Goal: Task Accomplishment & Management: Complete application form

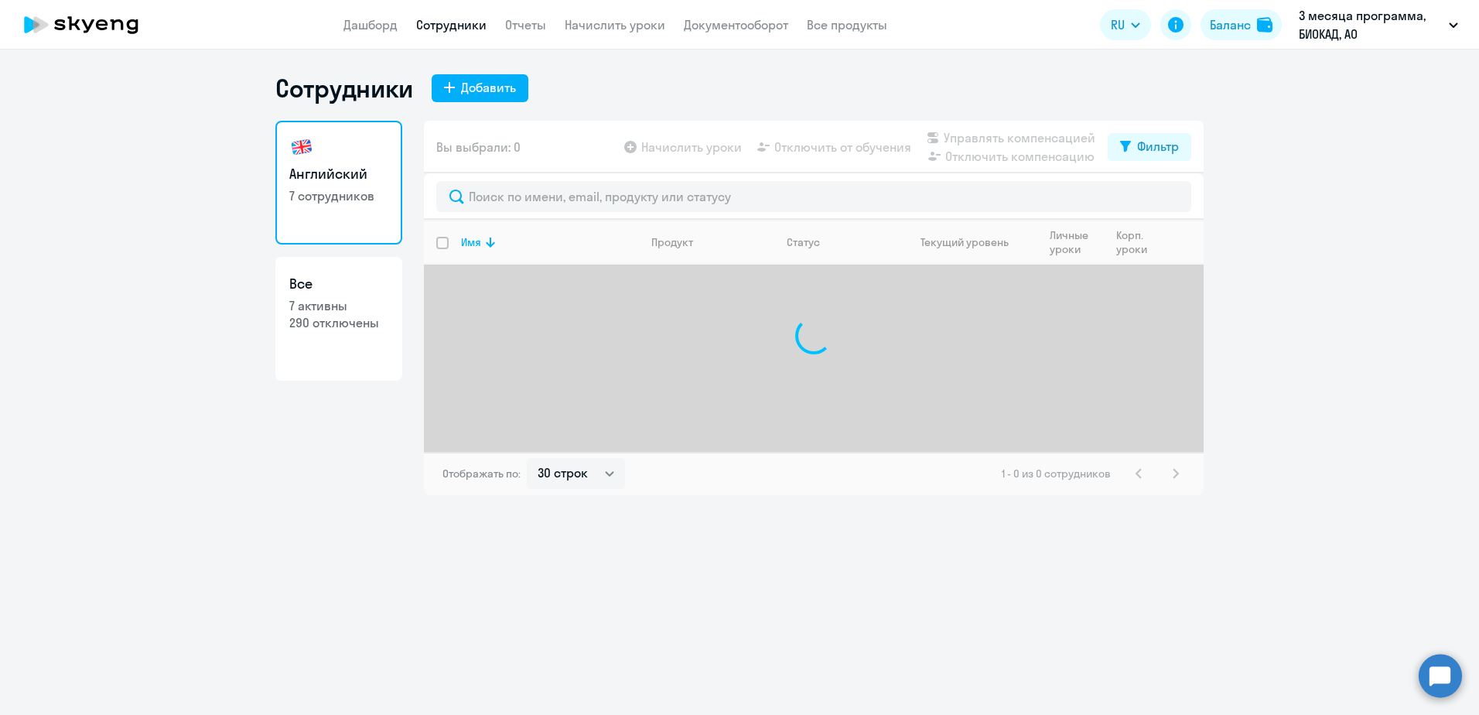
select select "30"
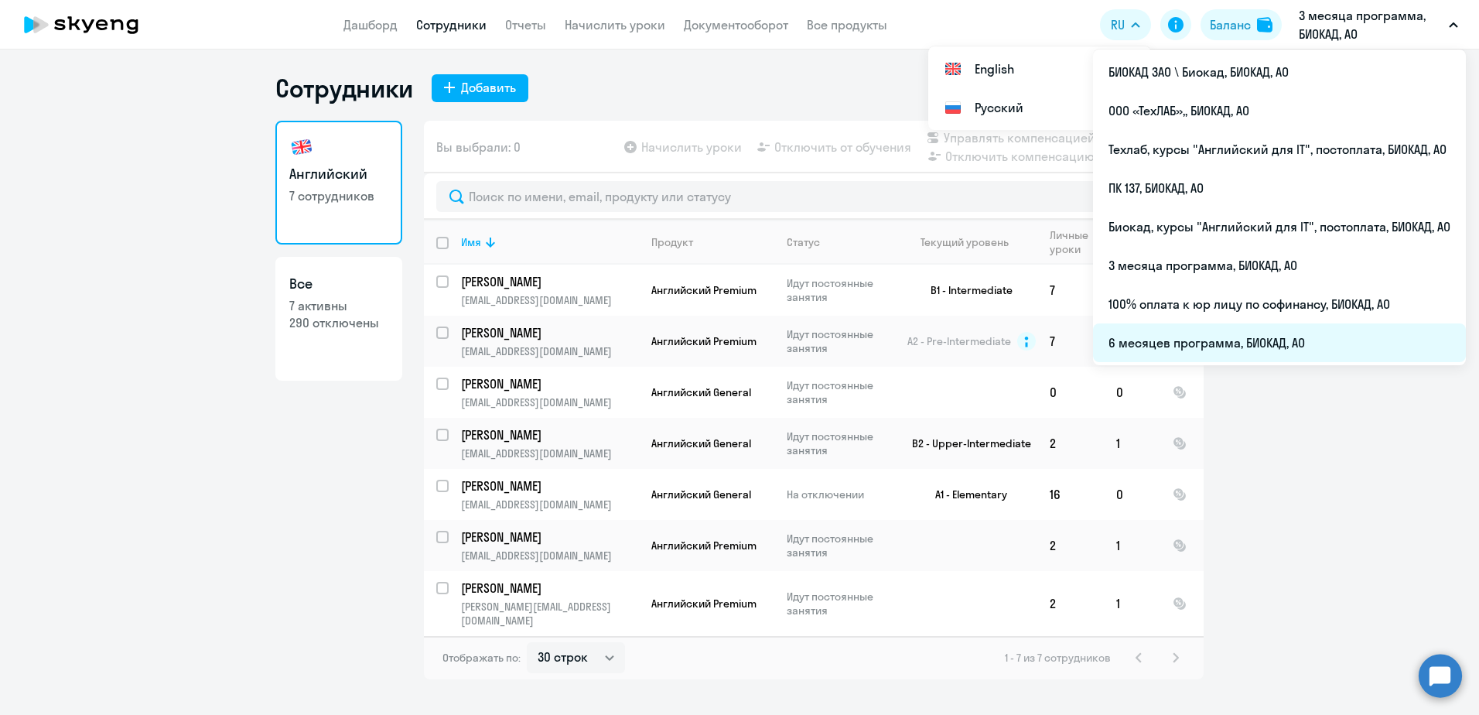
click at [1171, 339] on li "6 месяцев программа, БИОКАД, АО" at bounding box center [1279, 342] width 373 height 39
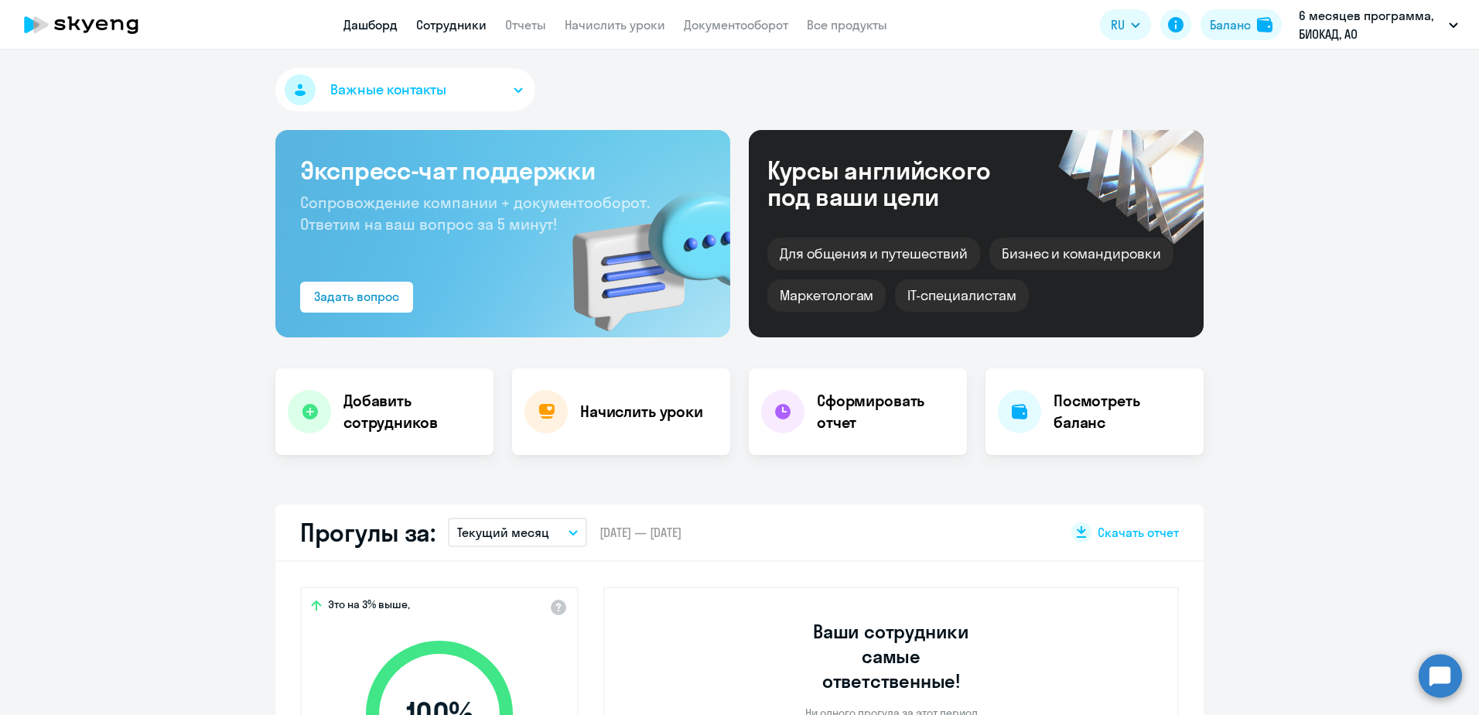
click at [460, 29] on link "Сотрудники" at bounding box center [451, 24] width 70 height 15
select select "30"
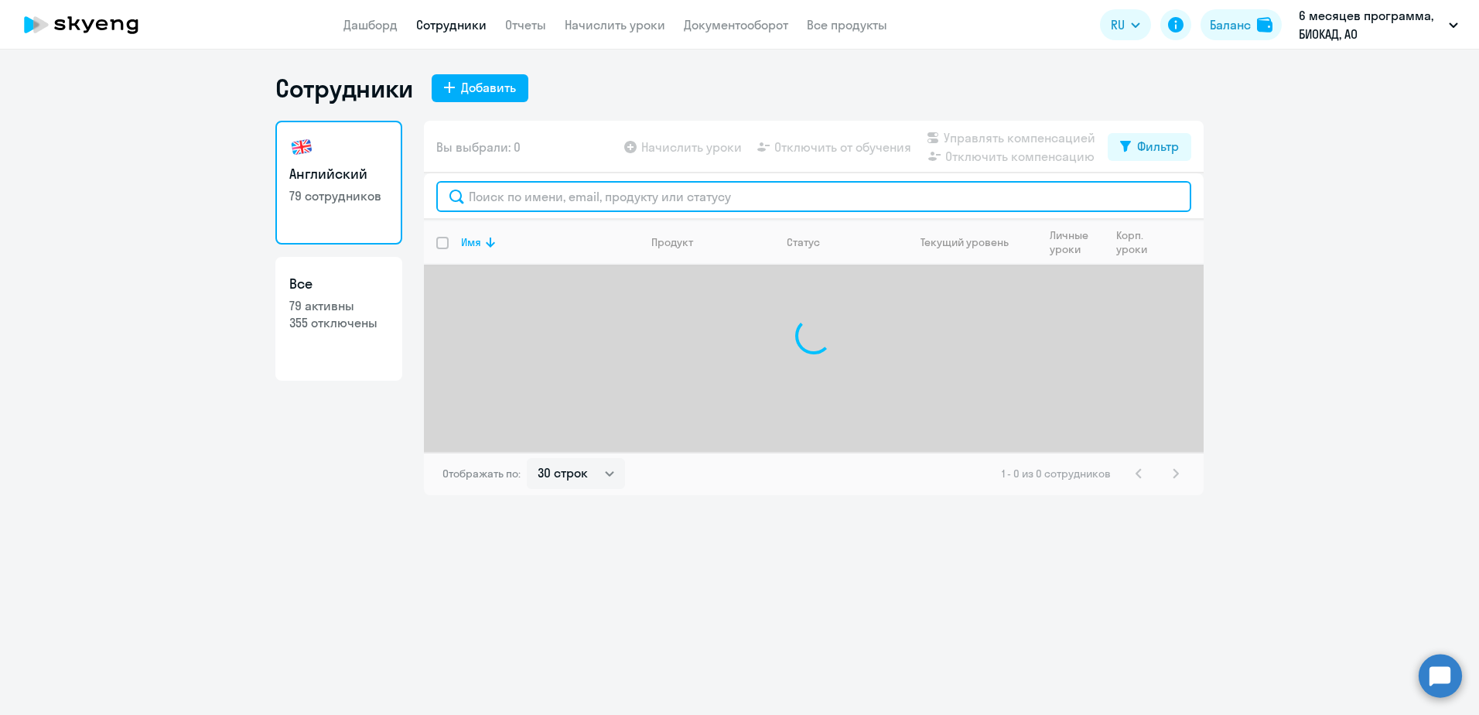
click at [541, 193] on input "text" at bounding box center [813, 196] width 755 height 31
type input "[PERSON_NAME]"
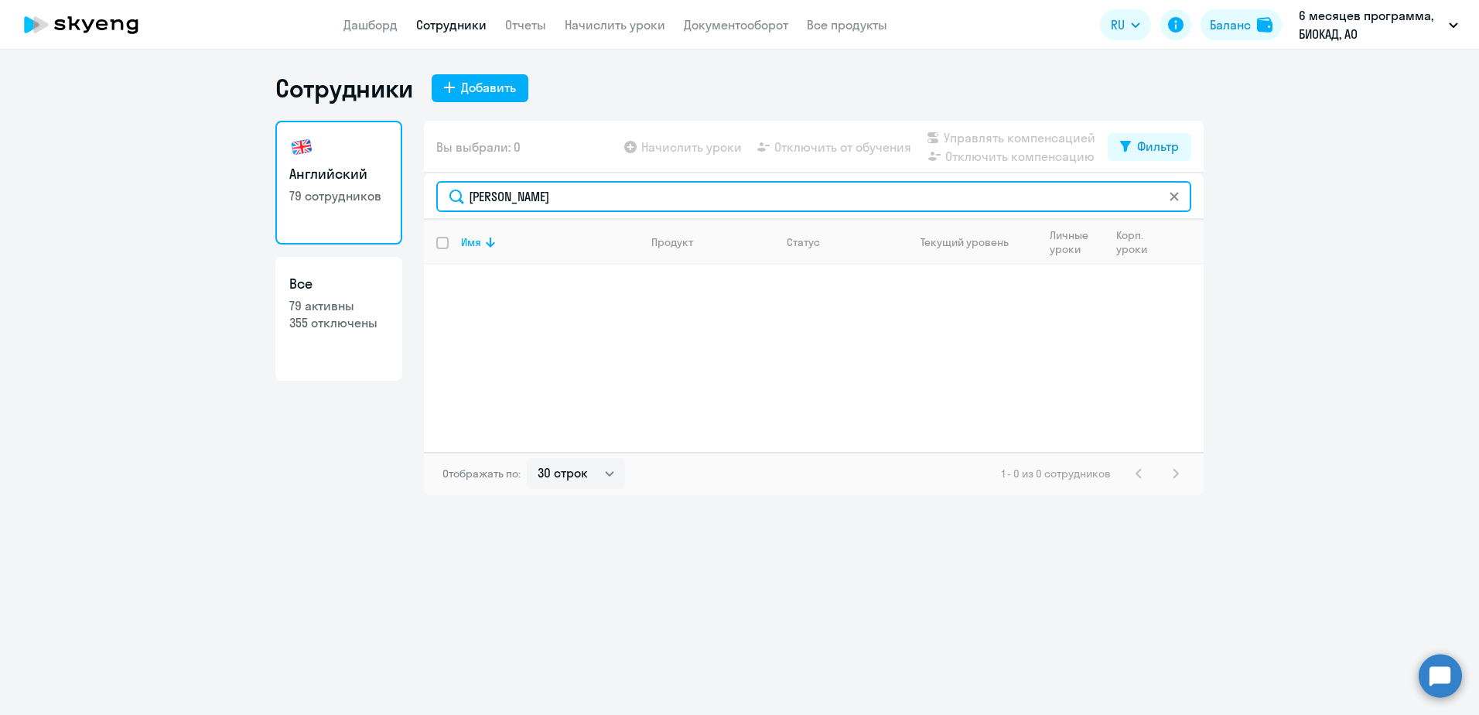
drag, startPoint x: 529, startPoint y: 193, endPoint x: 456, endPoint y: 179, distance: 74.2
click at [456, 179] on div "[PERSON_NAME]" at bounding box center [814, 196] width 780 height 46
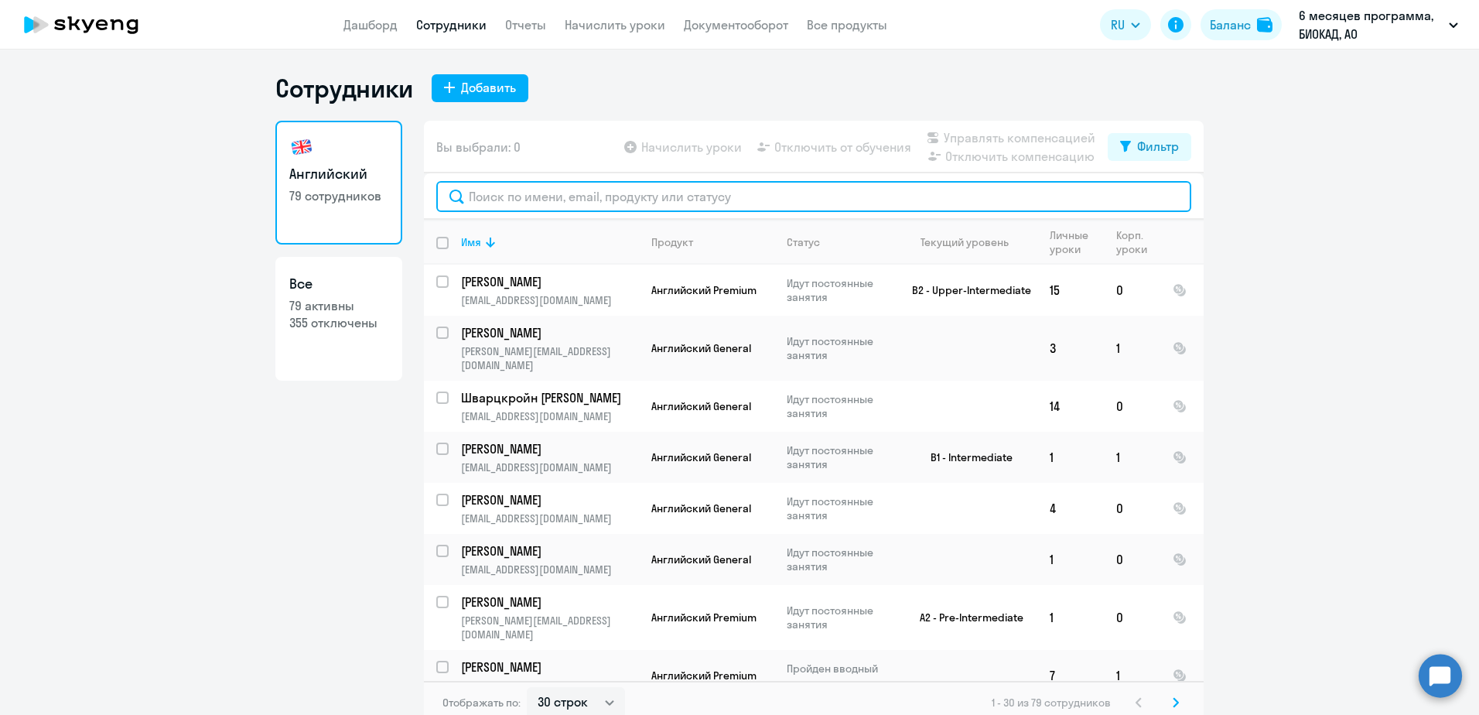
click at [483, 200] on input "text" at bounding box center [813, 196] width 755 height 31
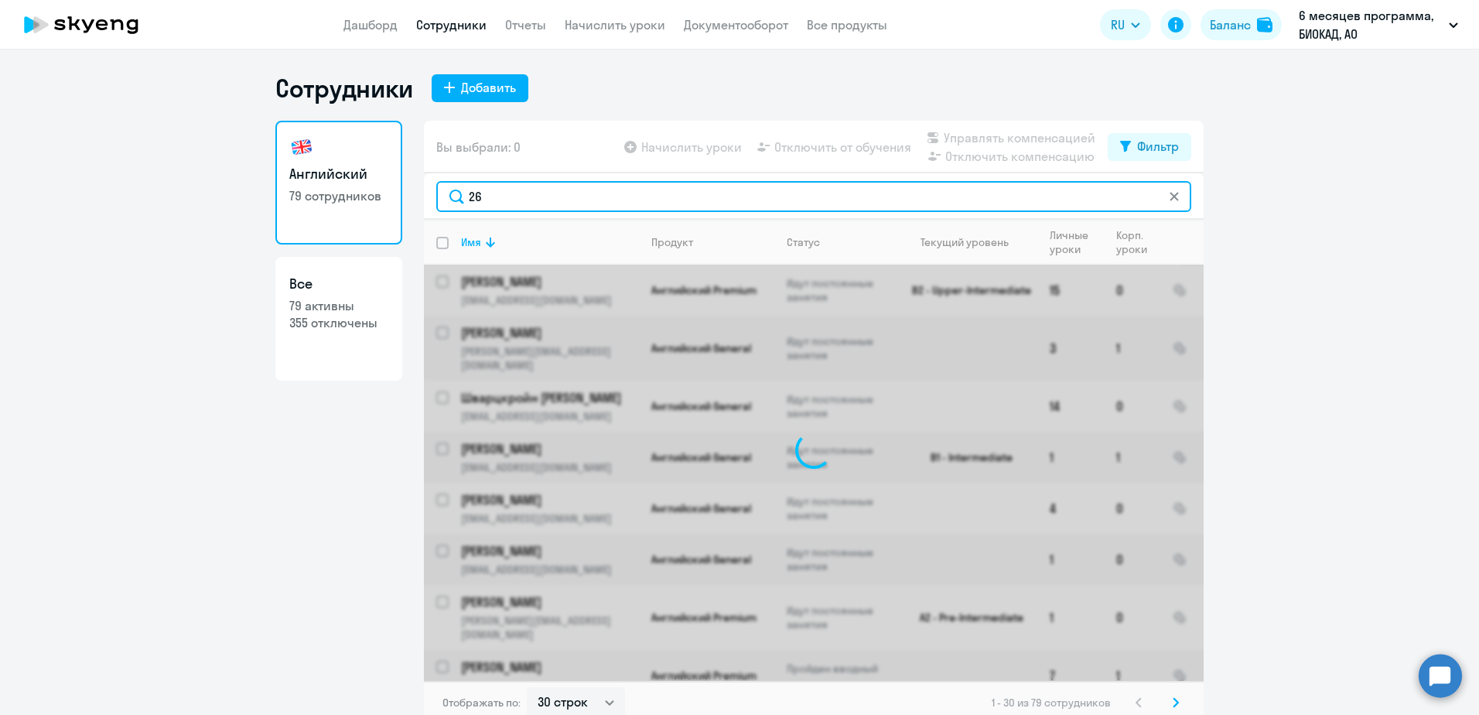
type input "263"
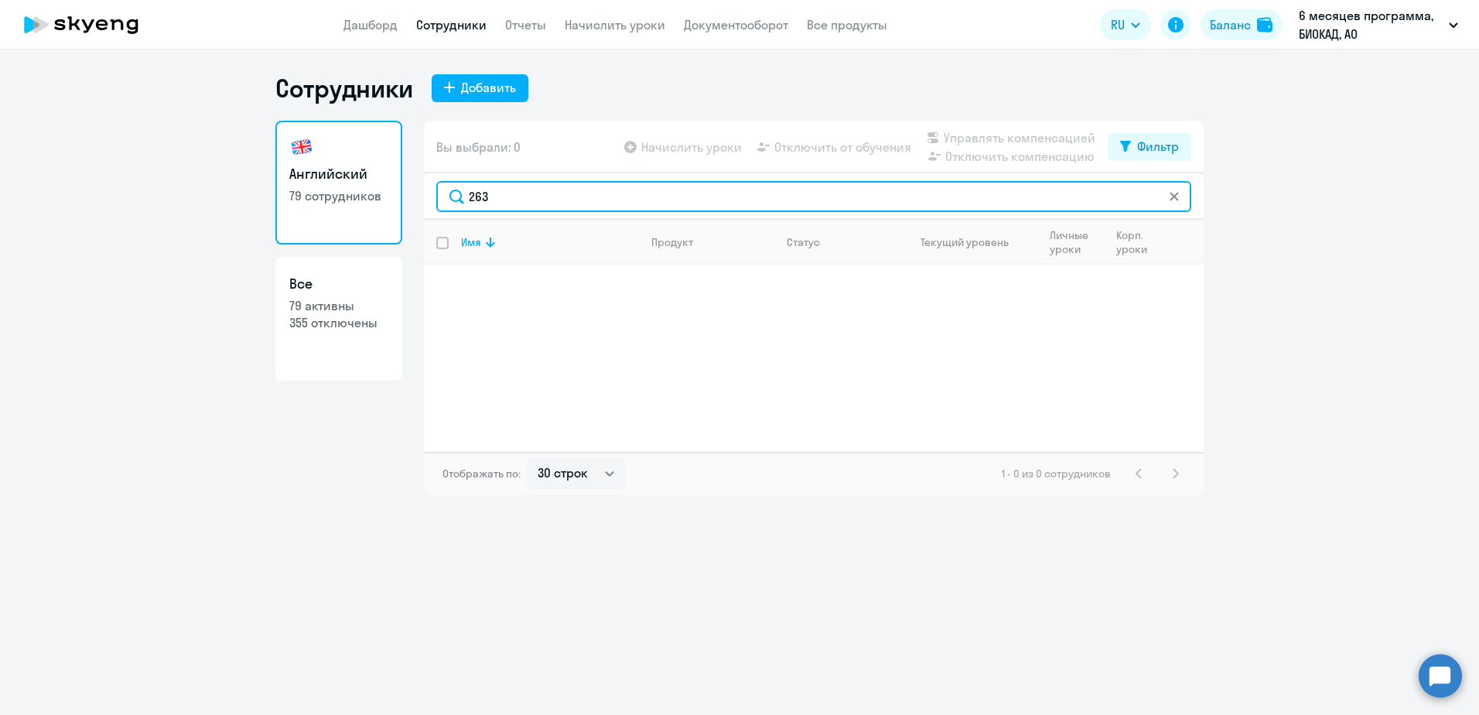
drag, startPoint x: 408, startPoint y: 186, endPoint x: 385, endPoint y: 182, distance: 22.8
click at [385, 182] on div "Английский 79 сотрудников Все 79 активны 355 отключены Вы выбрали: 0 Начислить …" at bounding box center [739, 308] width 928 height 374
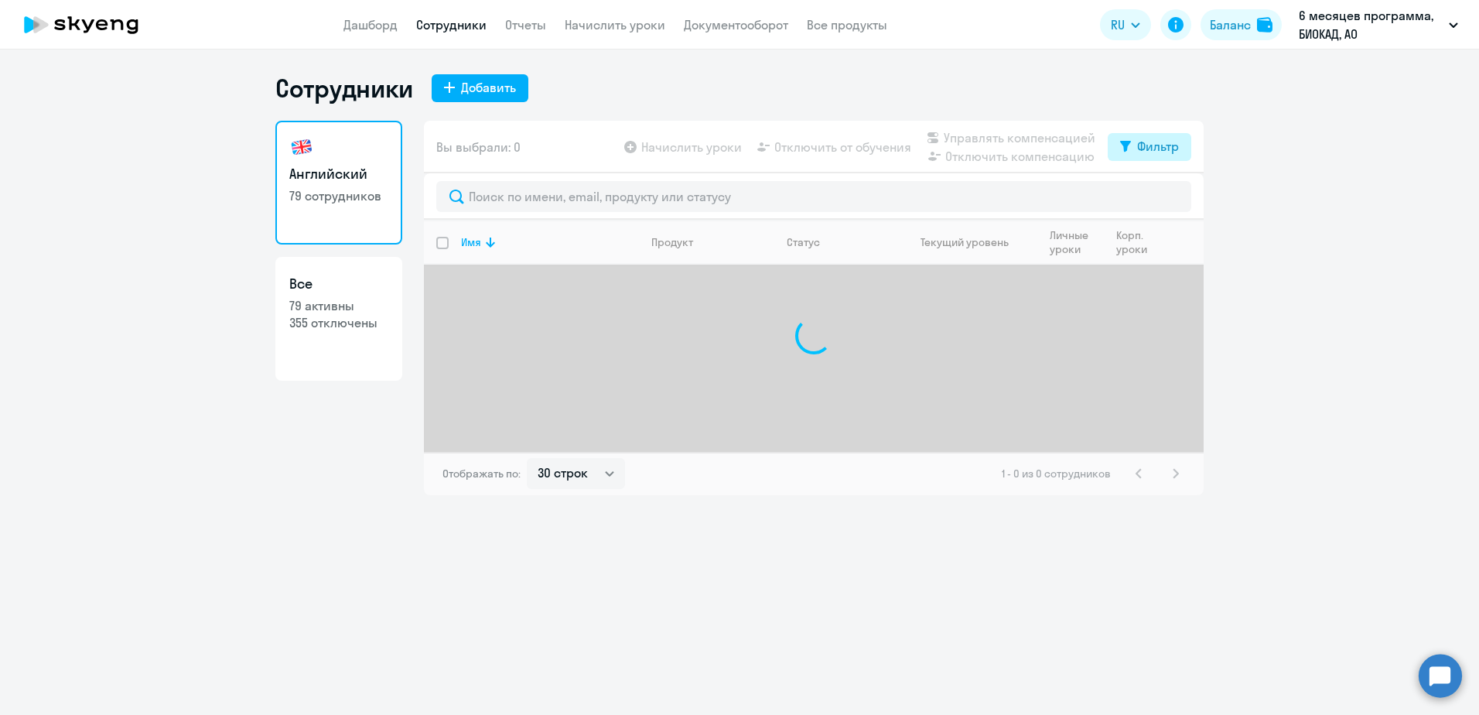
click at [1147, 145] on div "Фильтр" at bounding box center [1158, 146] width 42 height 19
click at [1161, 199] on span at bounding box center [1166, 197] width 26 height 15
click at [1153, 197] on input "checkbox" at bounding box center [1152, 197] width 1 height 1
checkbox input "true"
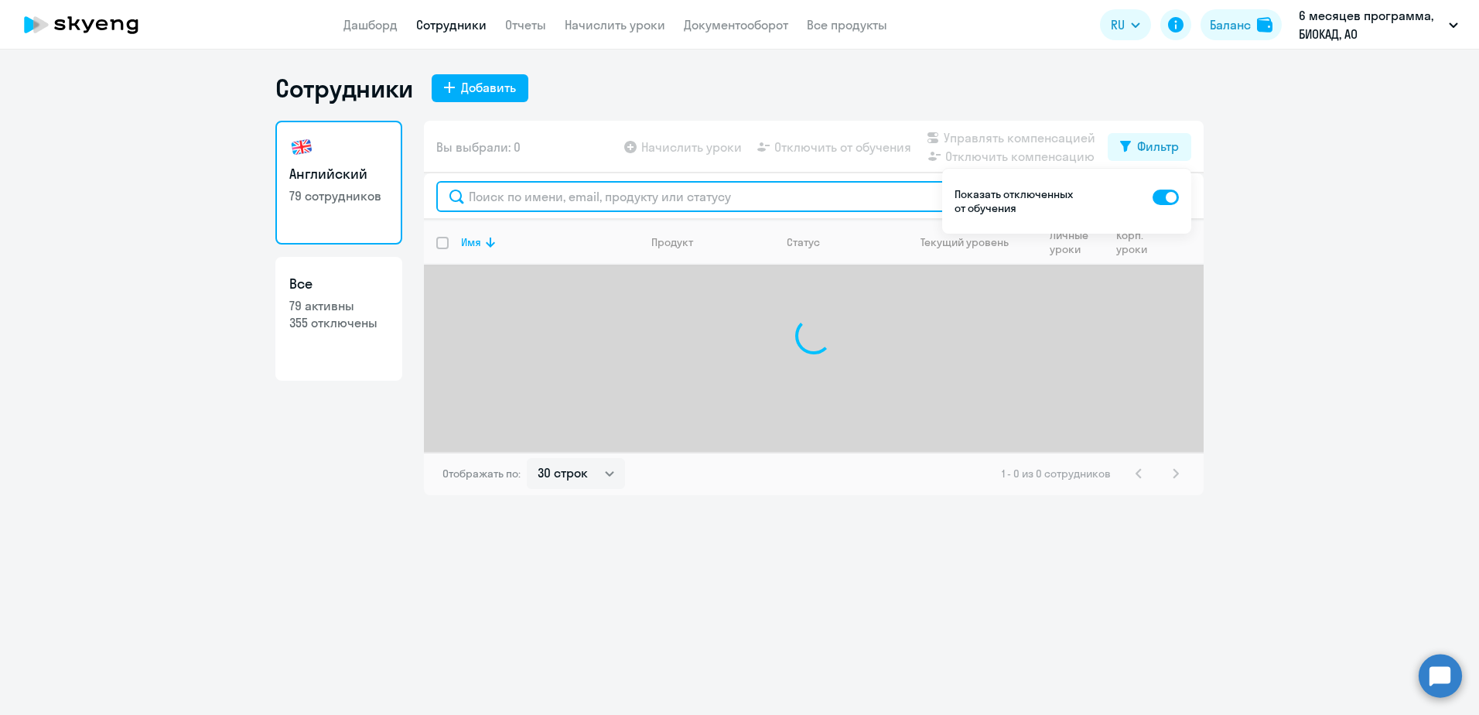
click at [822, 197] on input "text" at bounding box center [813, 196] width 755 height 31
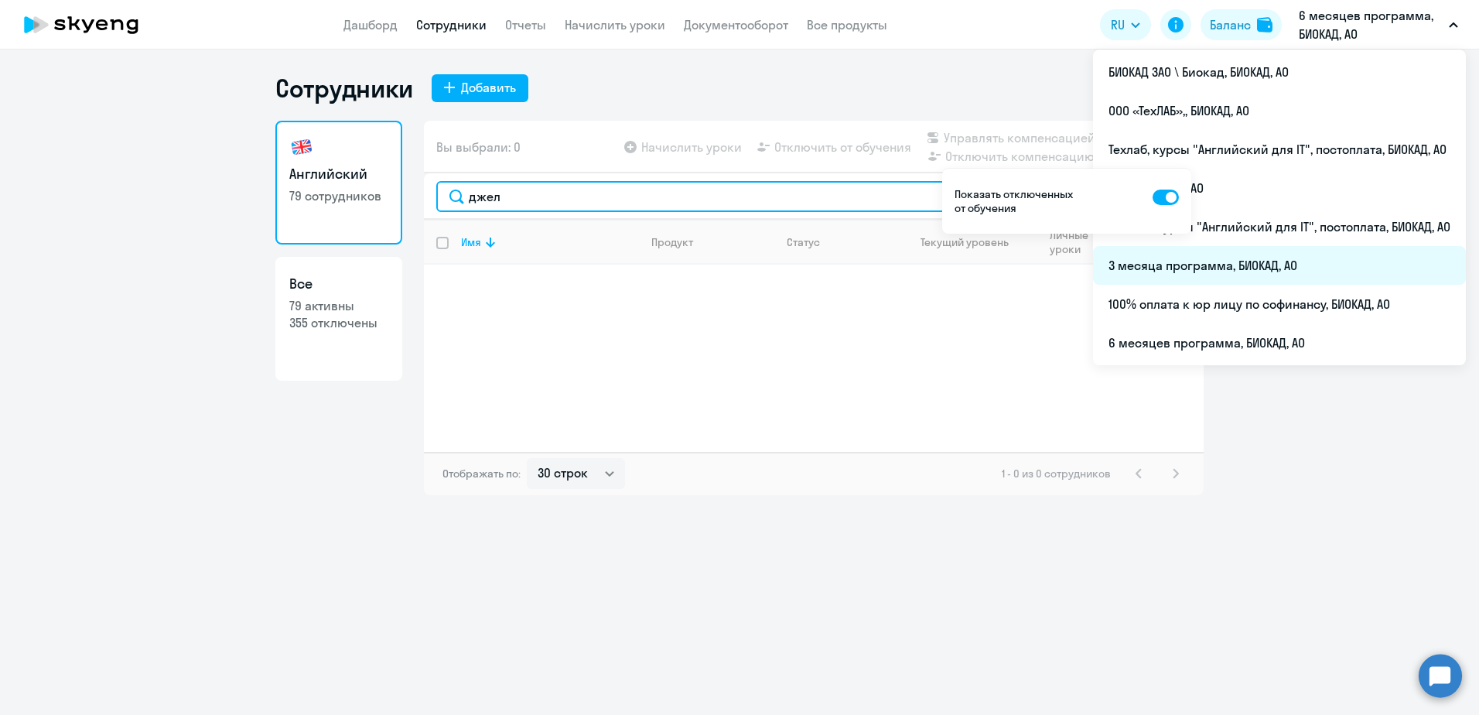
type input "джел"
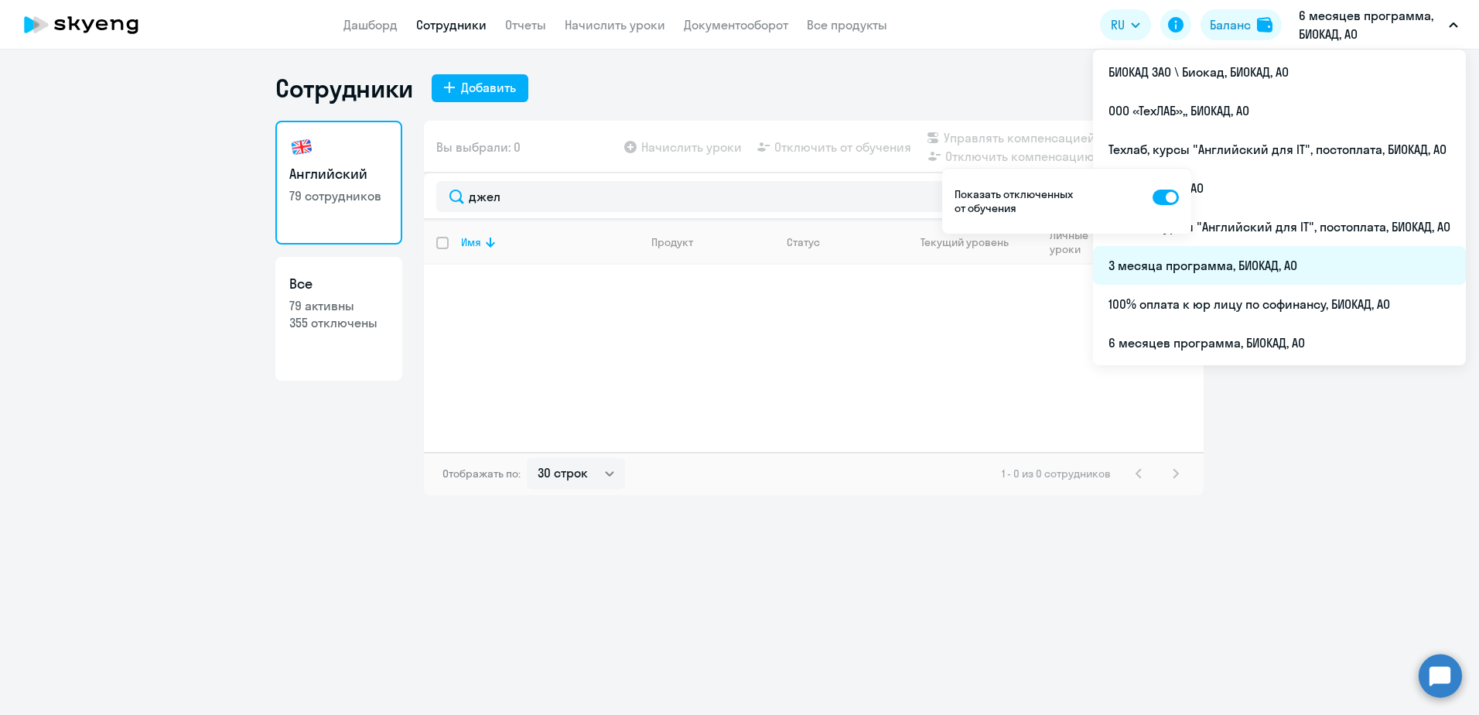
click at [1238, 272] on li "3 месяца программа, БИОКАД, АО" at bounding box center [1279, 265] width 373 height 39
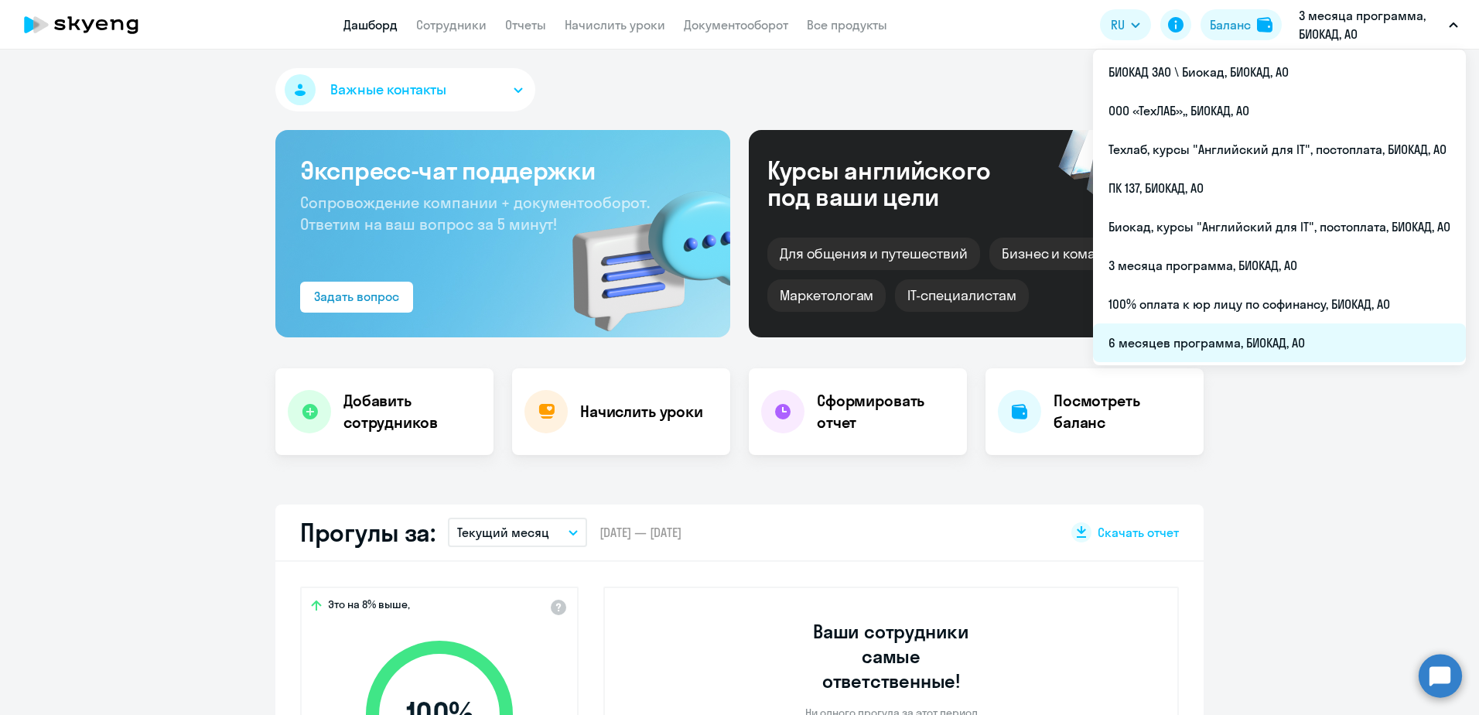
click at [1171, 336] on li "6 месяцев программа, БИОКАД, АО" at bounding box center [1279, 342] width 373 height 39
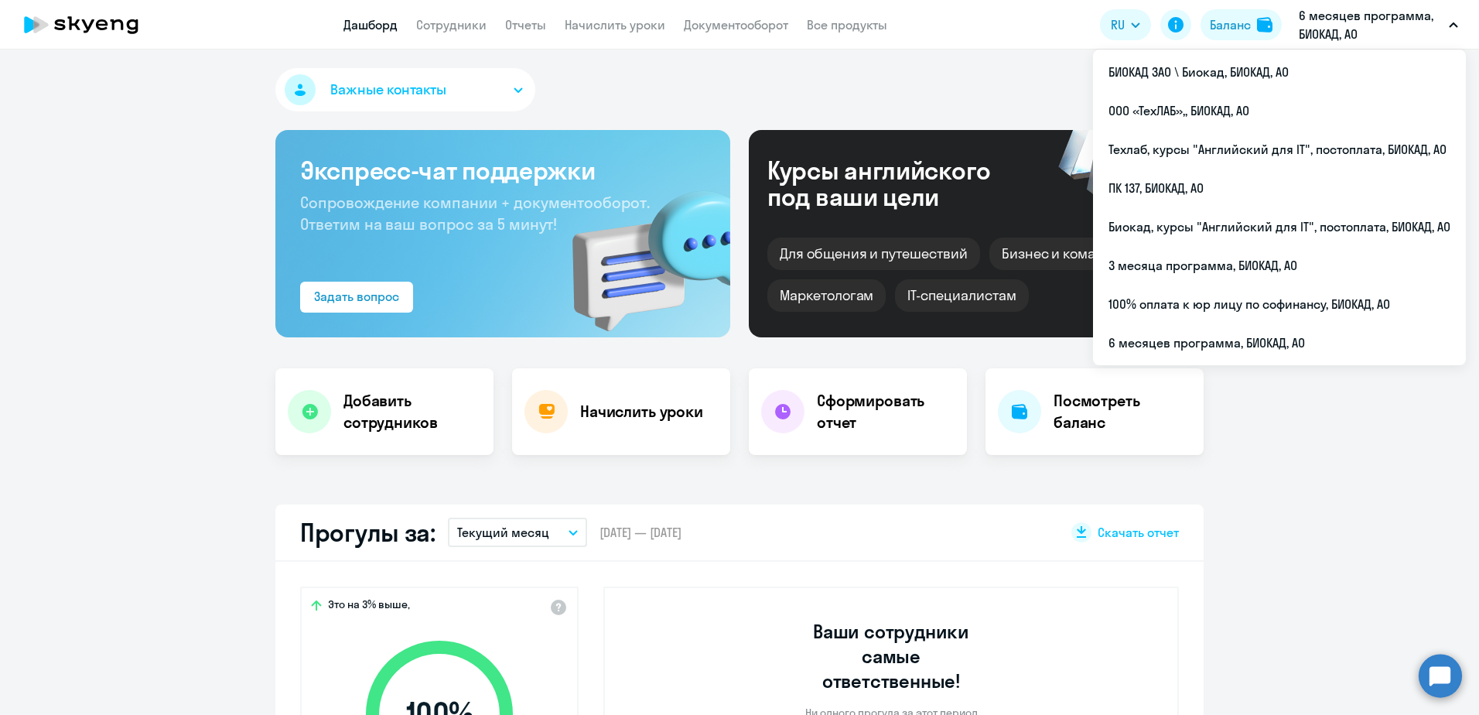
select select "30"
click at [645, 85] on div "Важные контакты" at bounding box center [739, 93] width 928 height 50
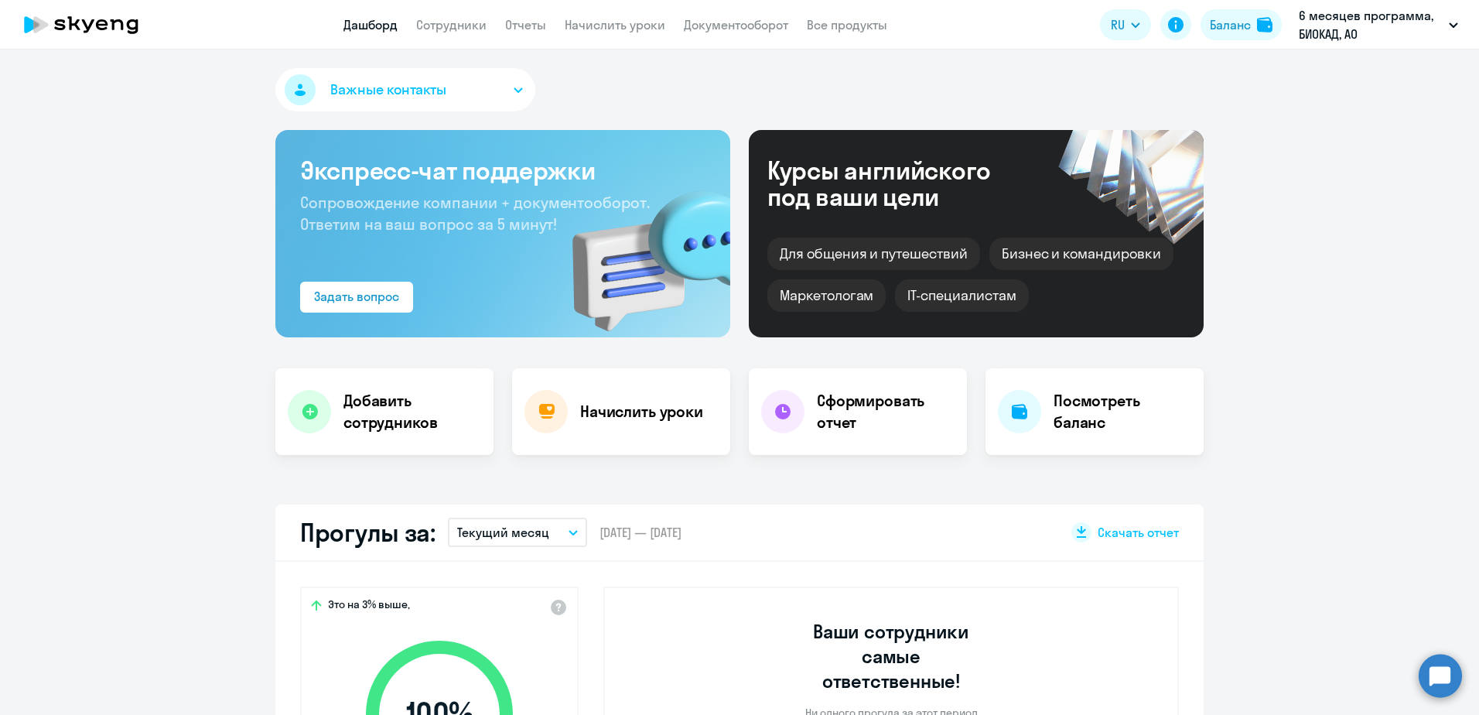
click at [464, 33] on app-menu-item-link "Сотрудники" at bounding box center [451, 24] width 70 height 19
click at [450, 19] on link "Сотрудники" at bounding box center [451, 24] width 70 height 15
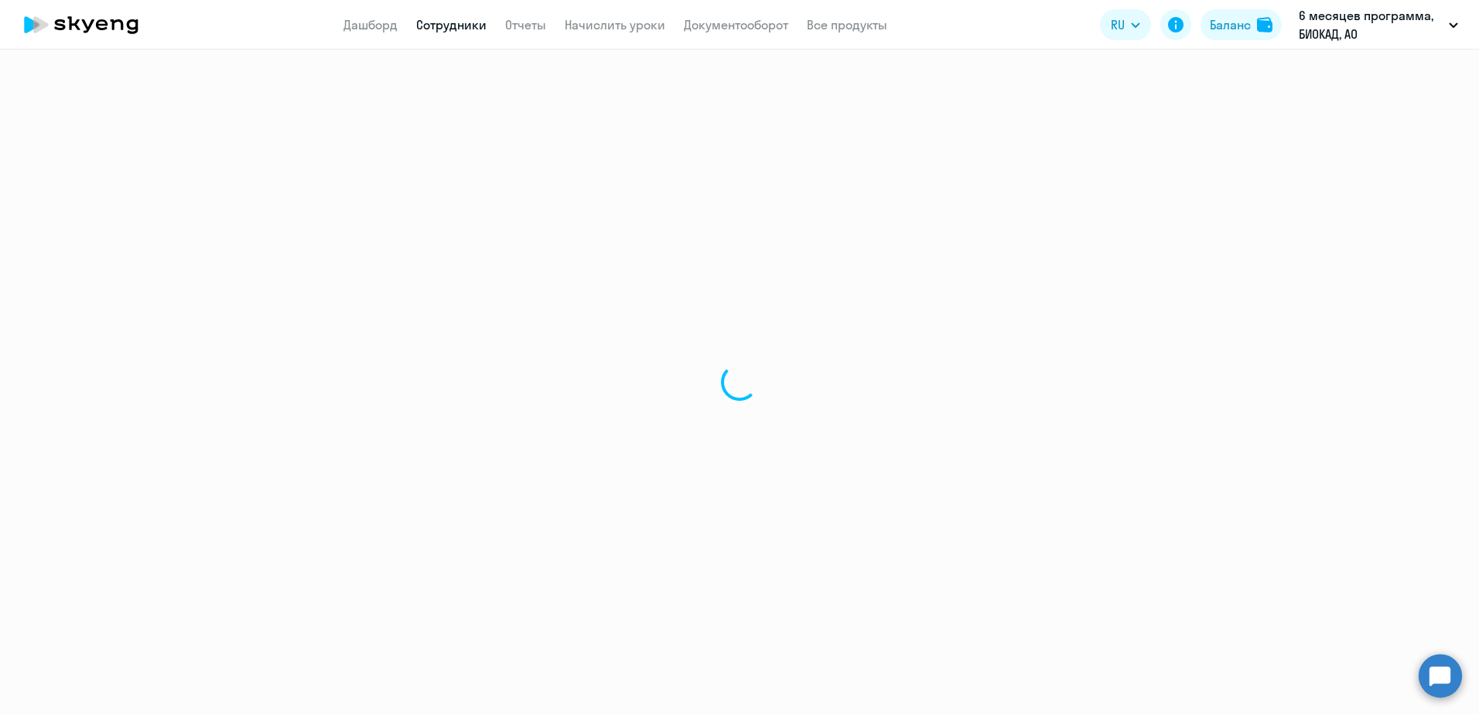
select select "30"
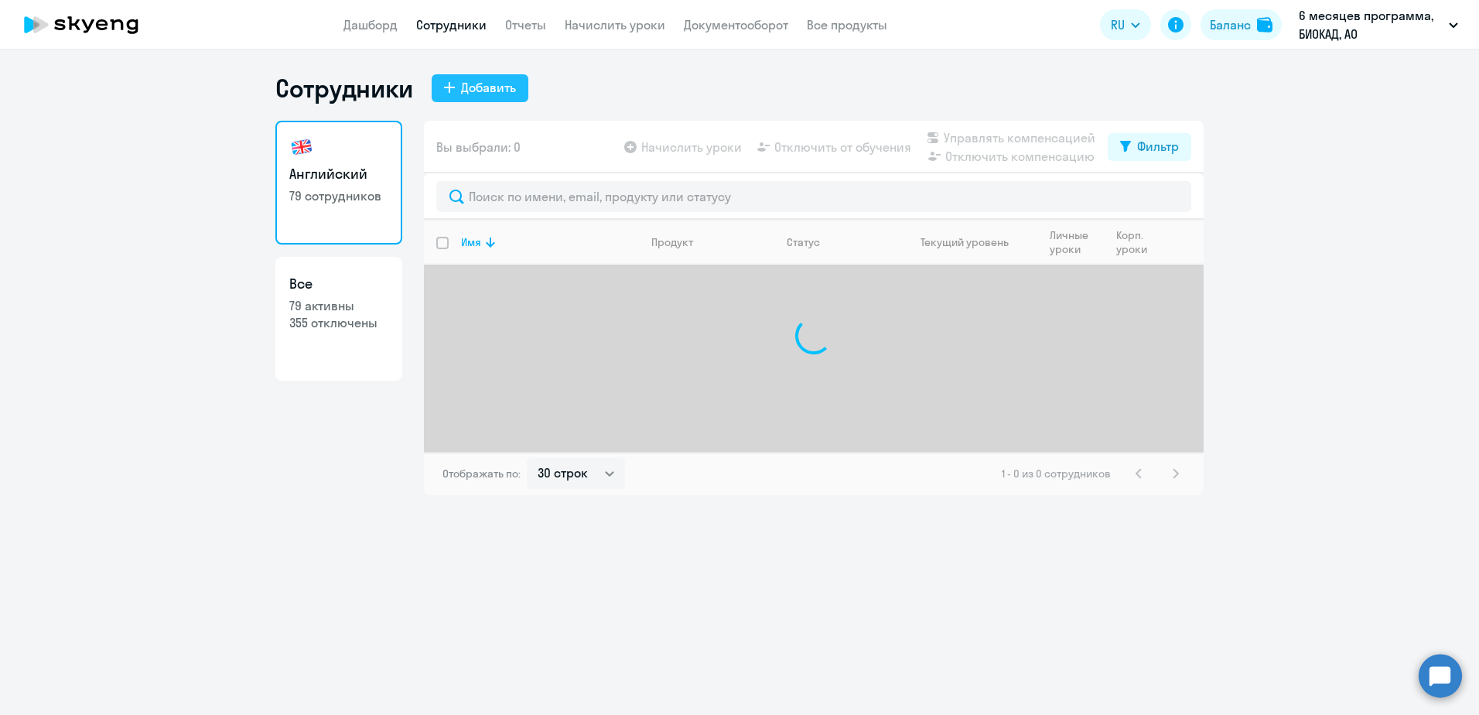
click at [461, 87] on div "Добавить" at bounding box center [488, 87] width 55 height 19
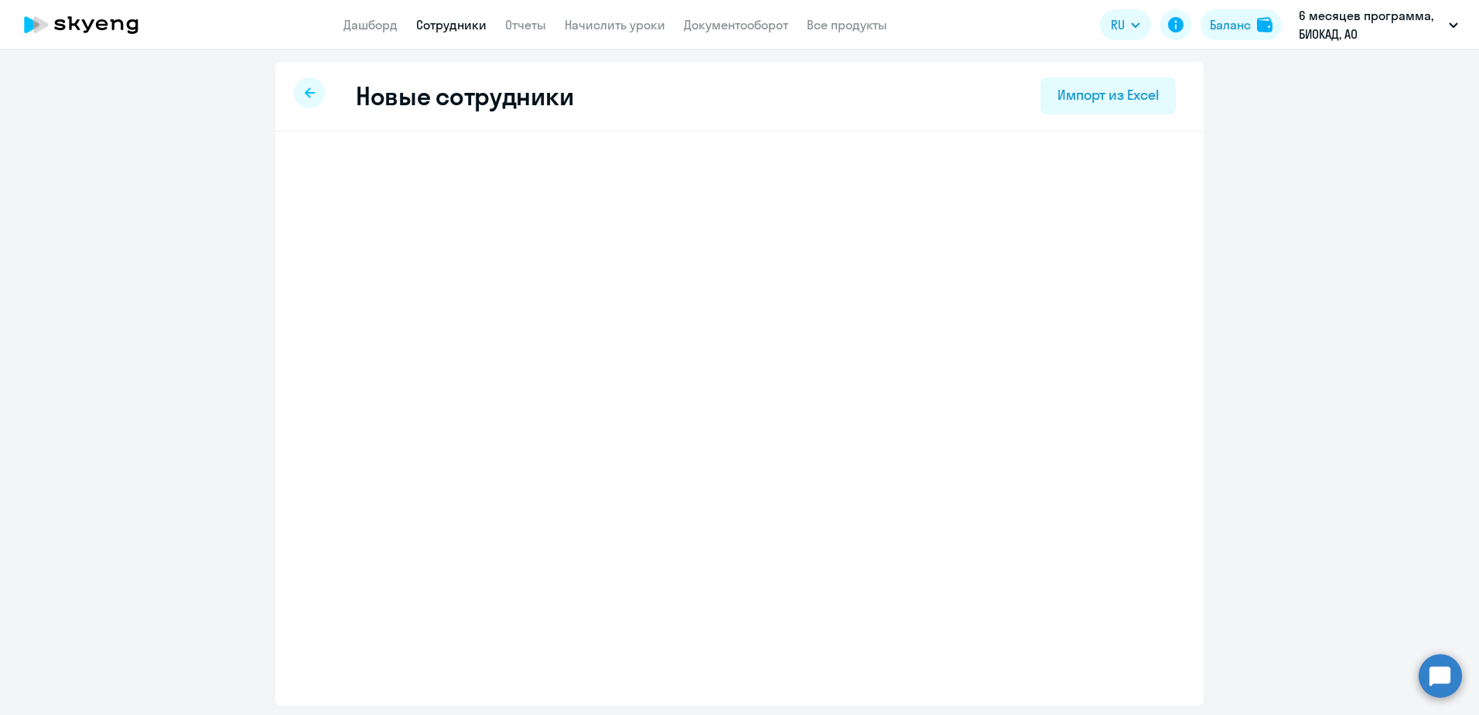
select select "english_adult_not_native_speaker"
select select "3"
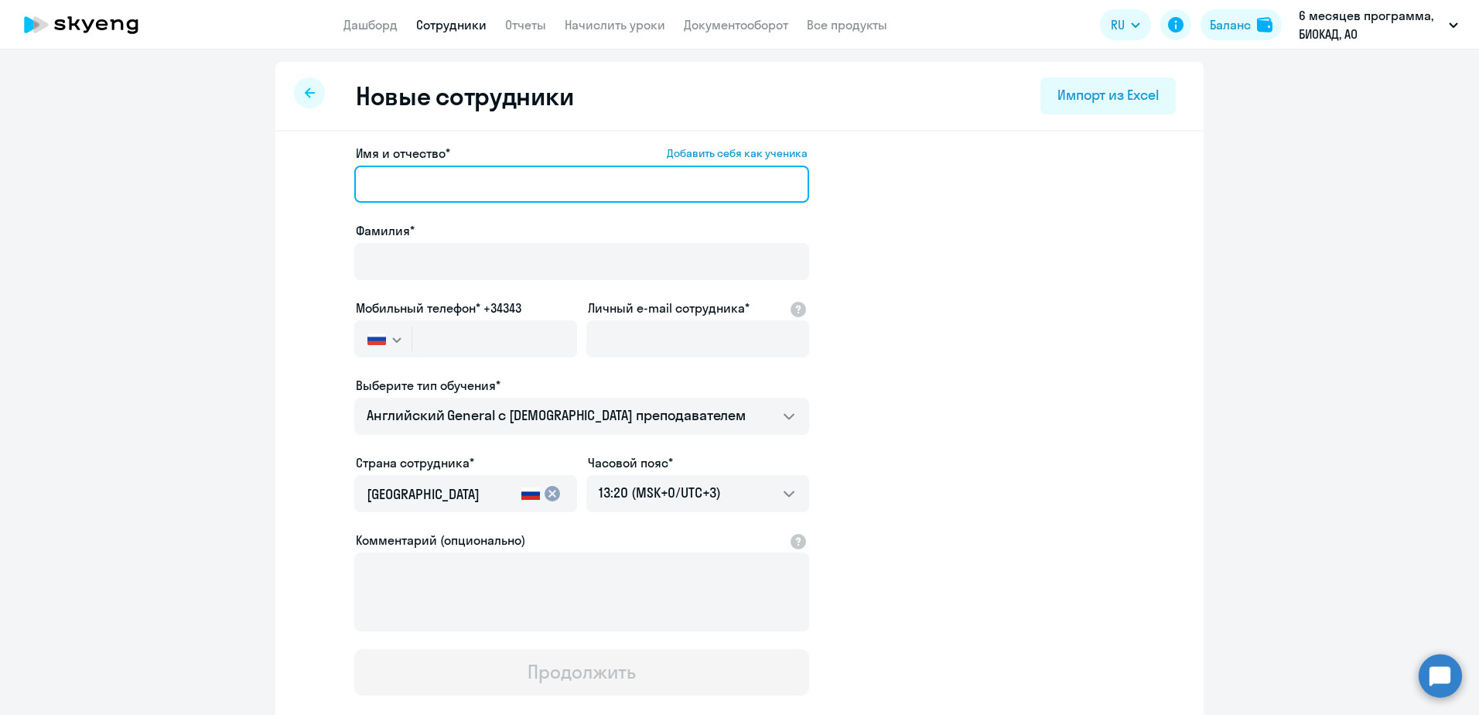
click at [455, 183] on input "Имя и отчество* Добавить себя как ученика" at bounding box center [581, 184] width 455 height 37
paste input "[PERSON_NAME]"
drag, startPoint x: 416, startPoint y: 184, endPoint x: 362, endPoint y: 175, distance: 54.9
click at [362, 175] on input "[PERSON_NAME]" at bounding box center [581, 184] width 455 height 37
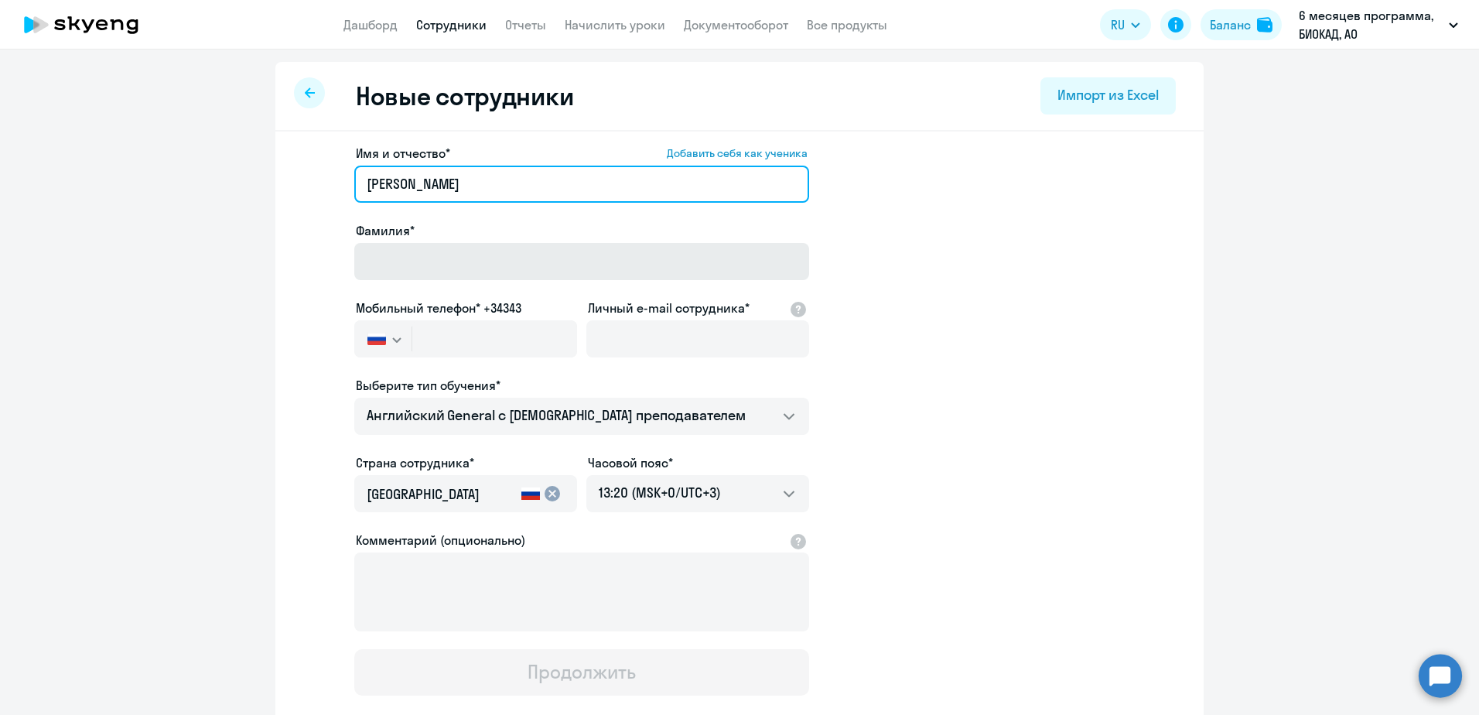
type input "[PERSON_NAME]"
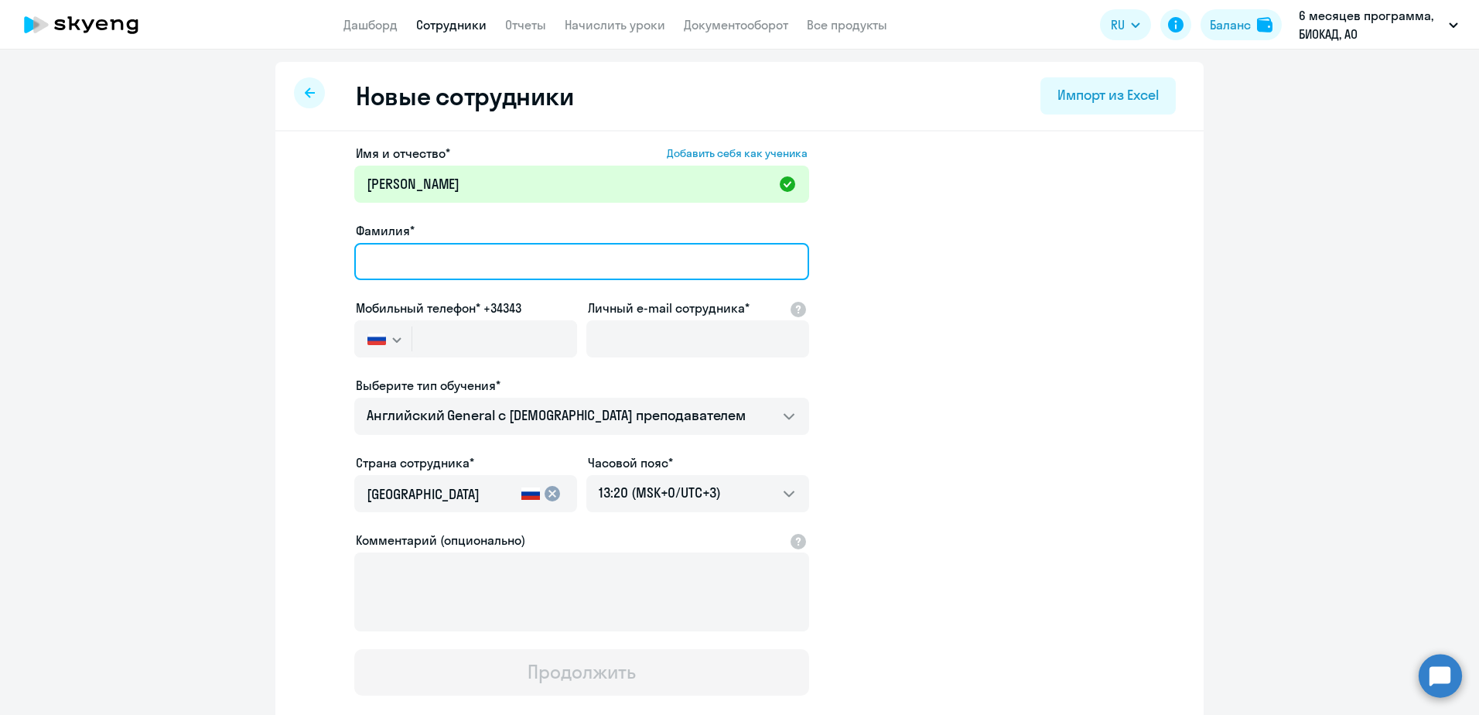
click at [391, 270] on input "Фамилия*" at bounding box center [581, 261] width 455 height 37
paste input "[PERSON_NAME]"
type input "[PERSON_NAME]"
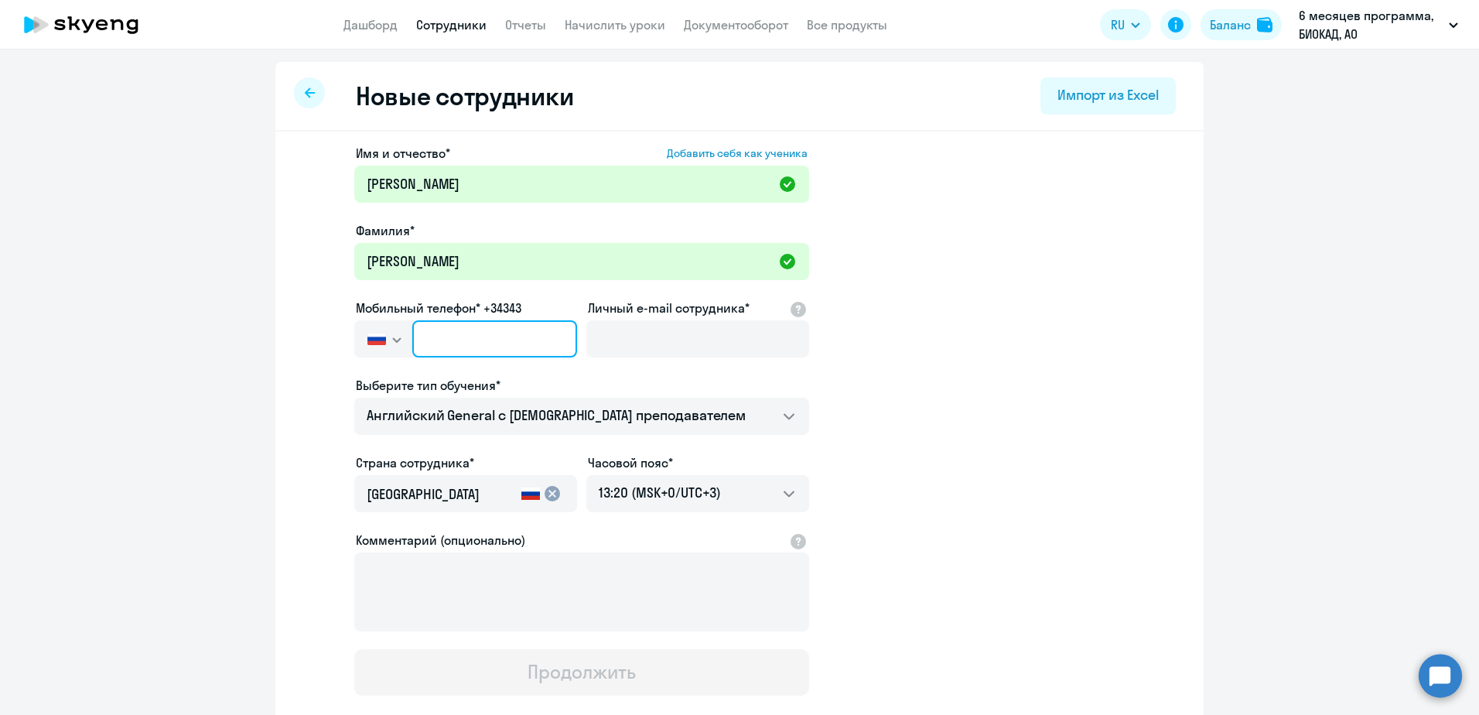
click at [429, 328] on input "text" at bounding box center [494, 338] width 165 height 37
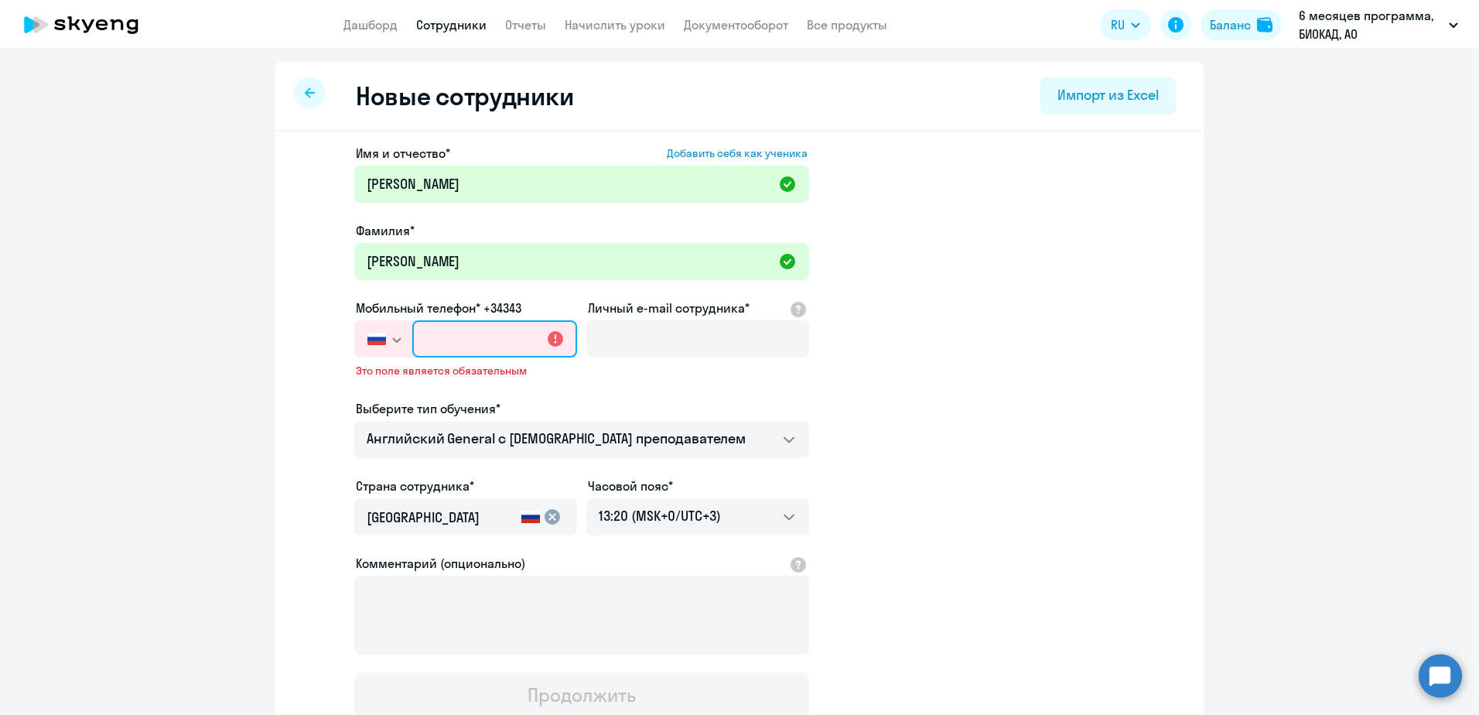
paste input "[PHONE_NUMBER]"
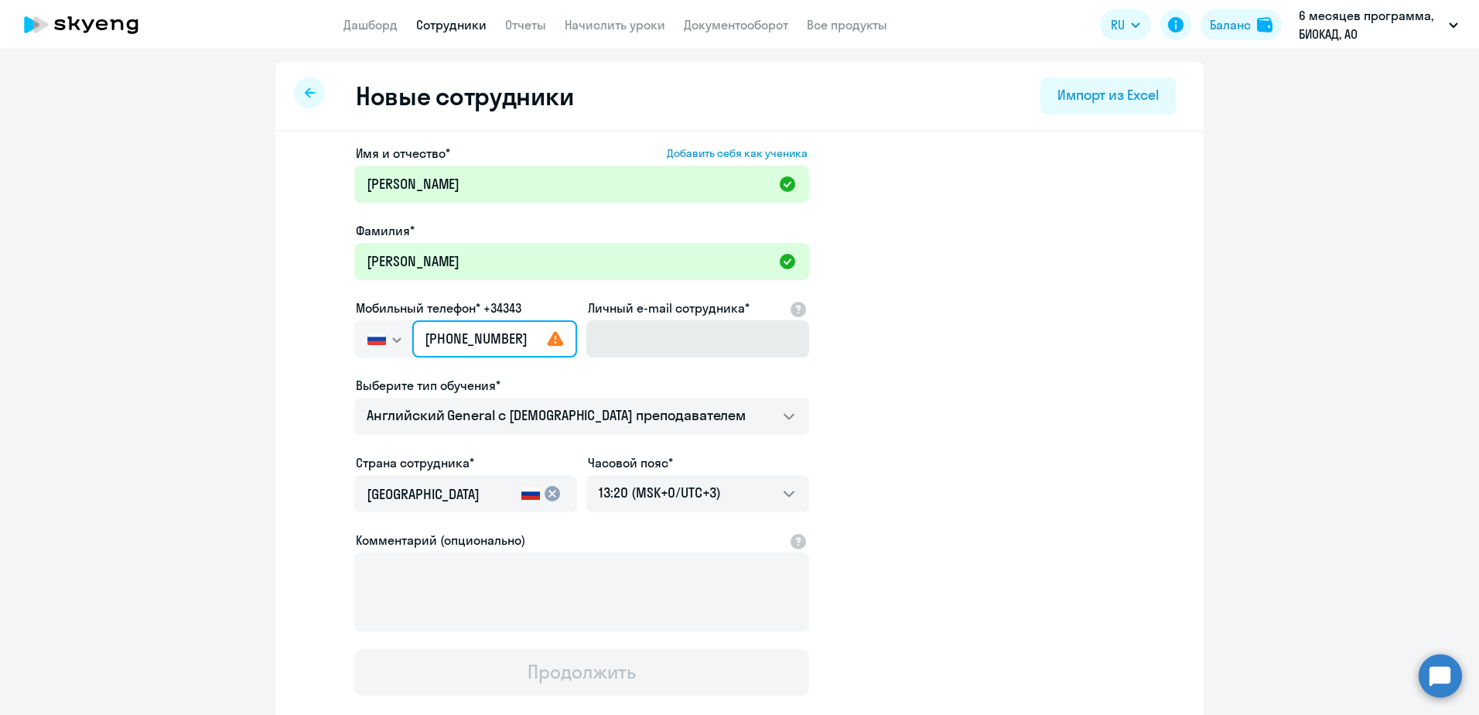
type input "[PHONE_NUMBER]"
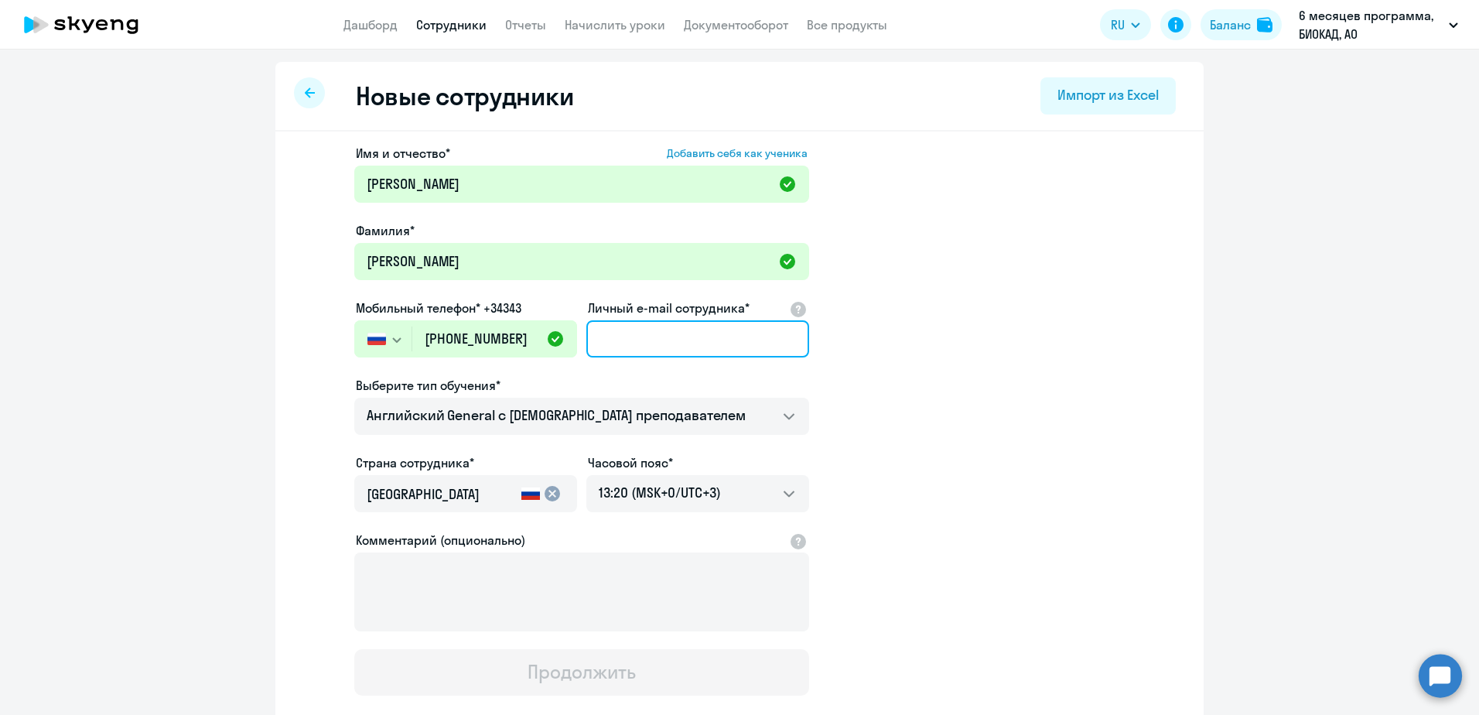
click at [631, 340] on input "Личный e-mail сотрудника*" at bounding box center [697, 338] width 223 height 37
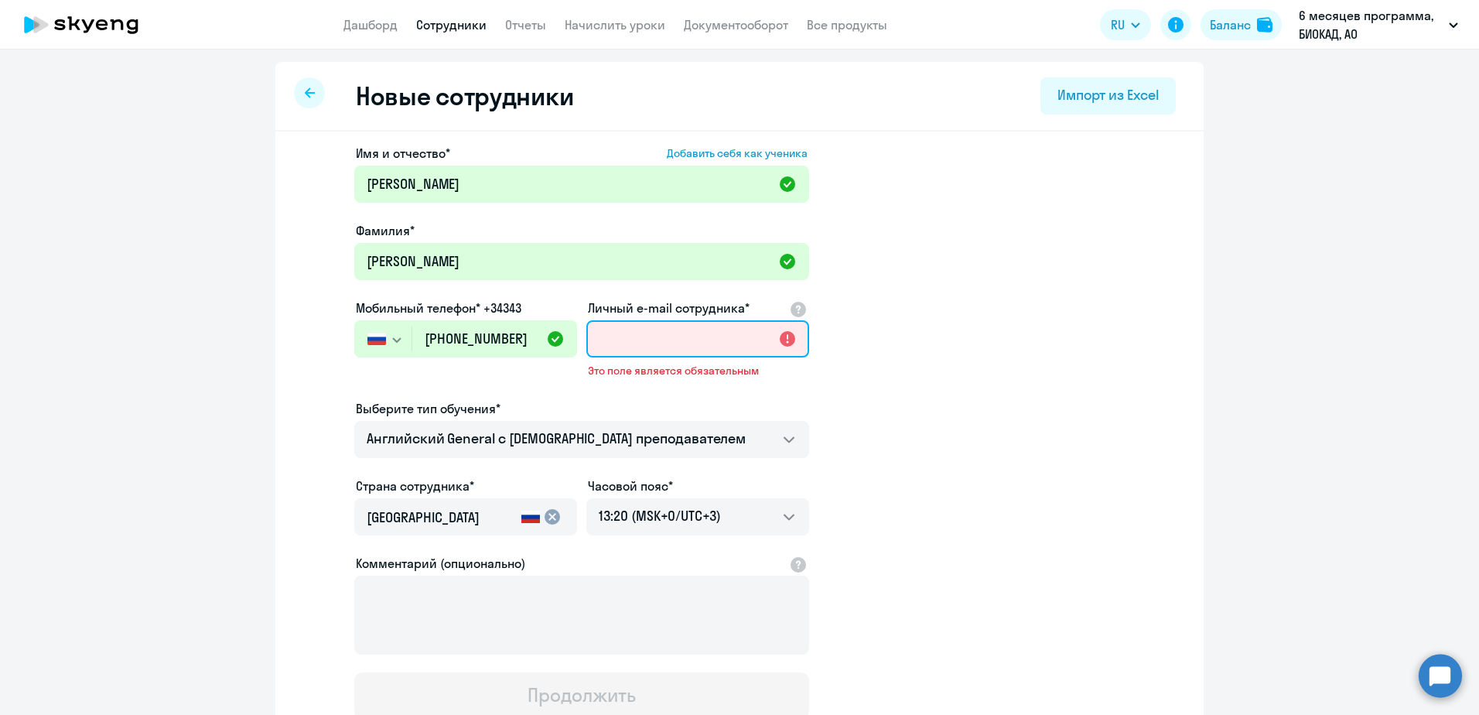
paste input "[EMAIL_ADDRESS][DOMAIN_NAME]"
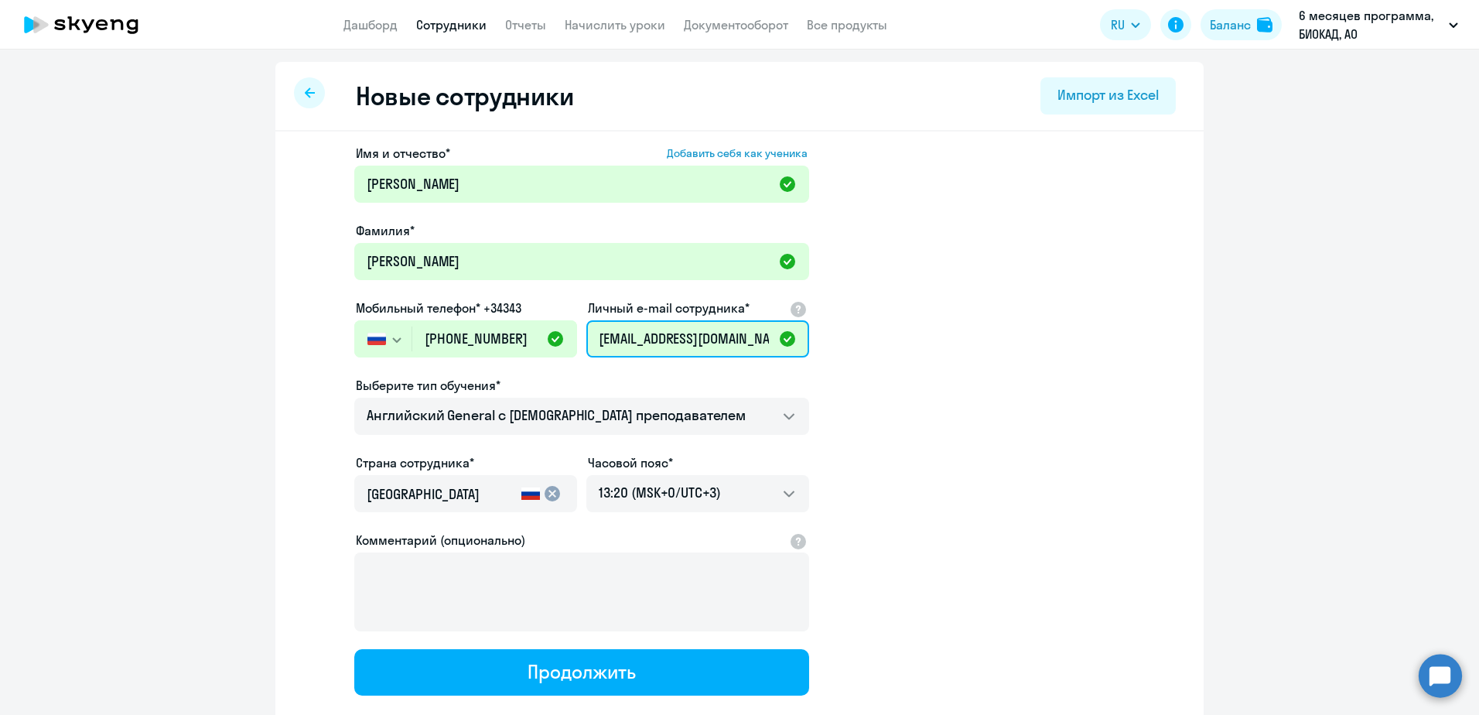
type input "[EMAIL_ADDRESS][DOMAIN_NAME]"
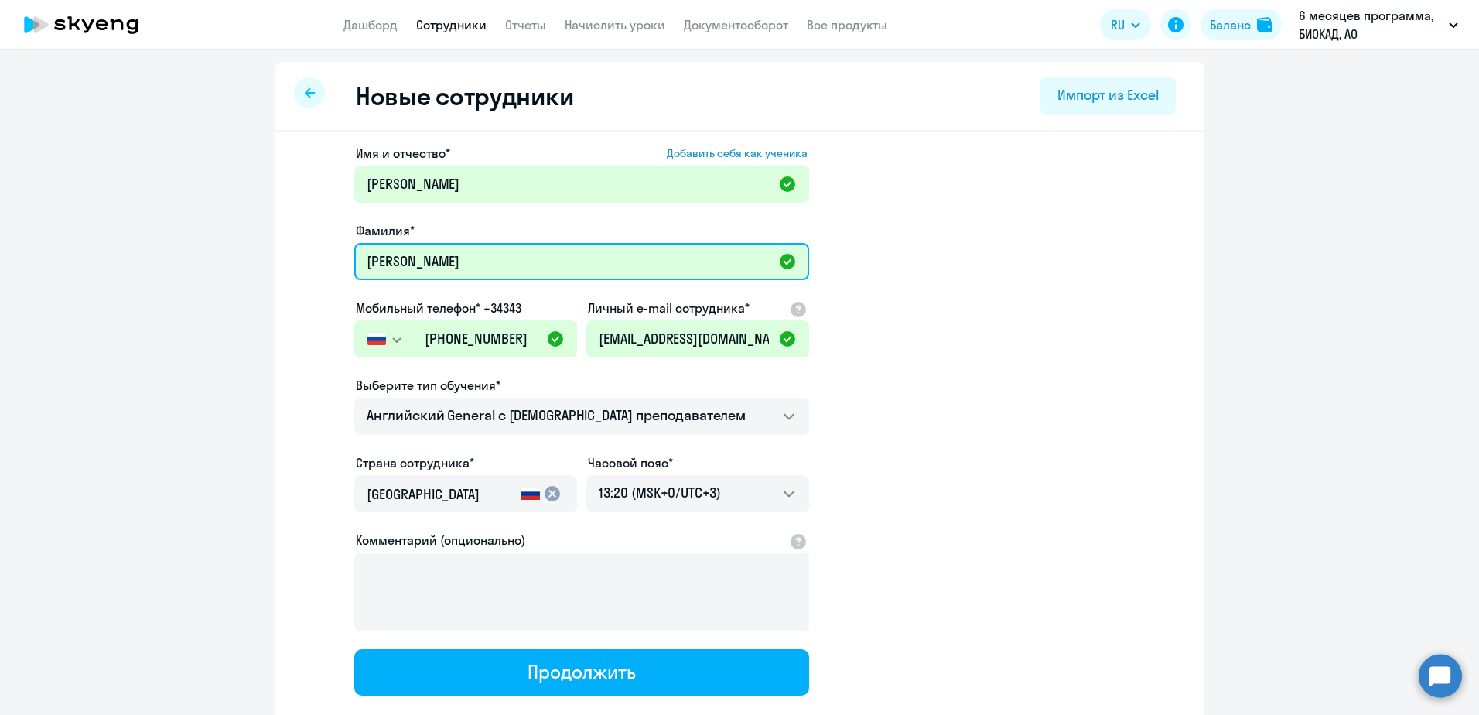
click at [357, 256] on input "[PERSON_NAME]" at bounding box center [581, 261] width 455 height 37
paste input "3000138263"
click at [546, 275] on input "3000138263 [PERSON_NAME]" at bounding box center [581, 261] width 455 height 37
type input "3000138263 [PERSON_NAME]"
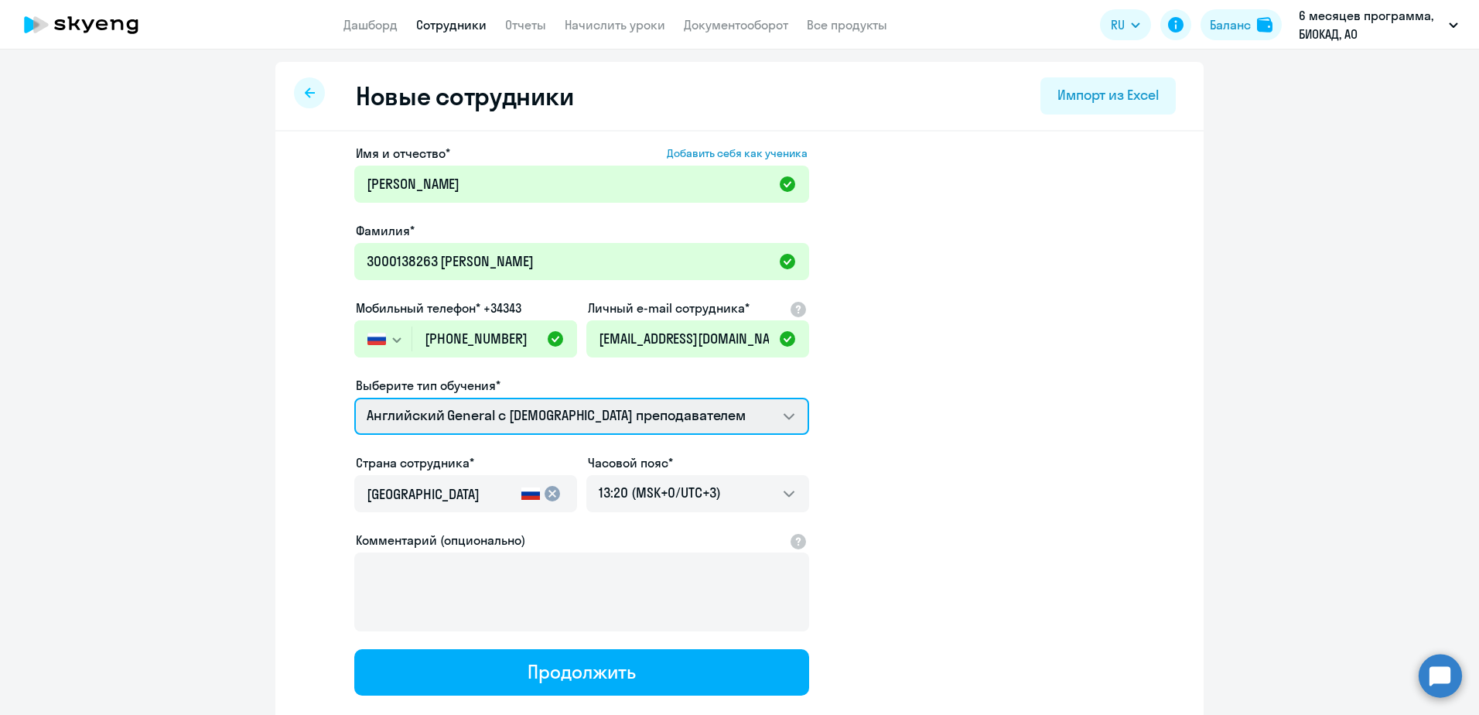
click at [603, 415] on select "Английский General с [DEMOGRAPHIC_DATA] преподавателем Английский General с [DE…" at bounding box center [581, 416] width 455 height 37
select select "english_adult_not_native_speaker_premium"
click at [354, 398] on select "Английский General с [DEMOGRAPHIC_DATA] преподавателем Английский General с [DE…" at bounding box center [581, 416] width 455 height 37
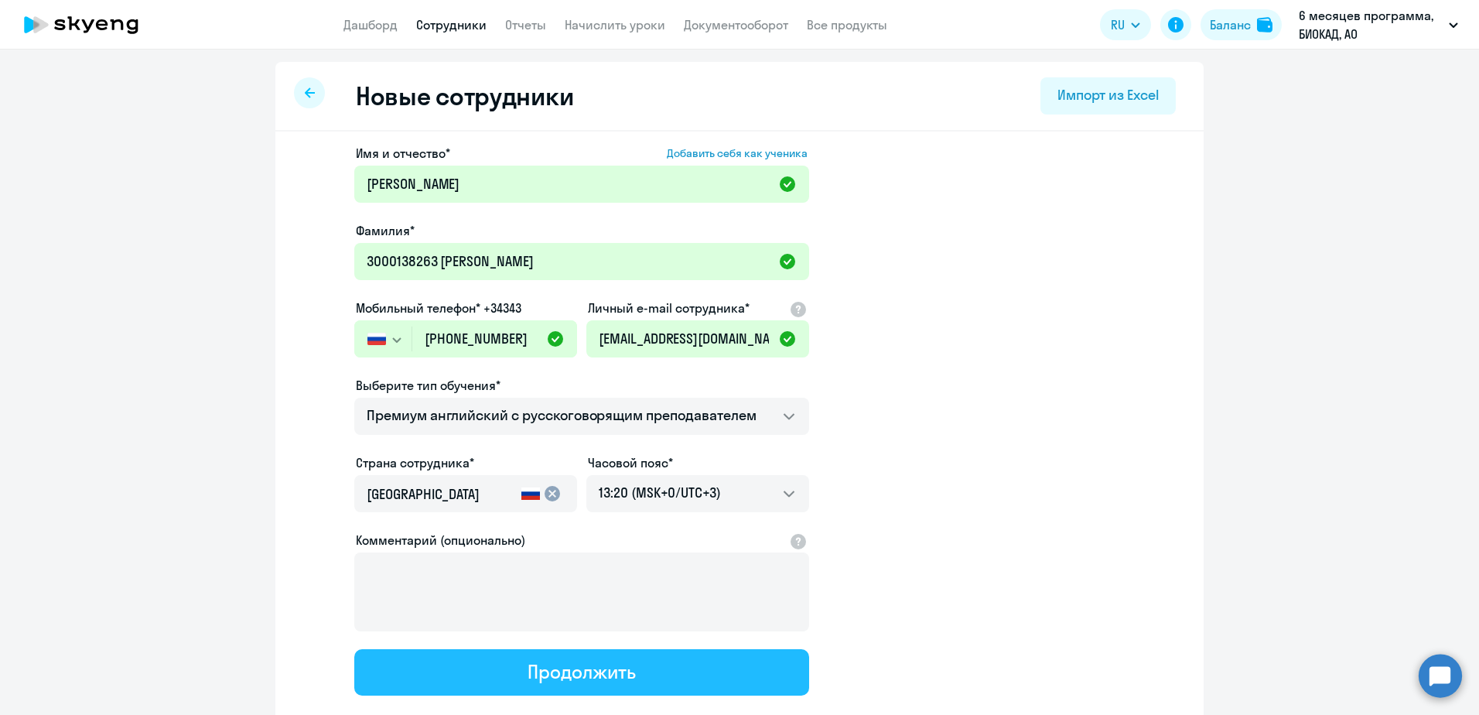
click at [578, 679] on div "Продолжить" at bounding box center [582, 671] width 108 height 25
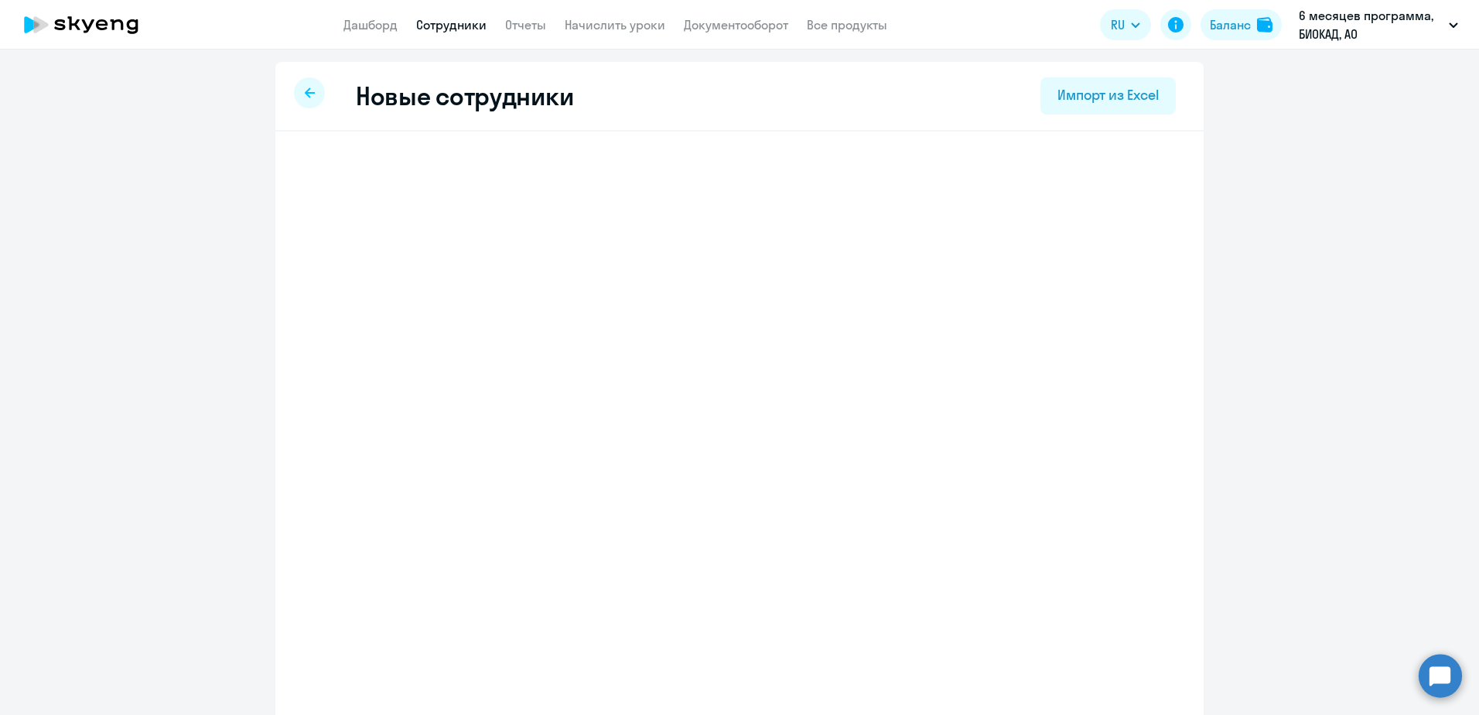
select select "english_adult_not_native_speaker_premium"
select select "3"
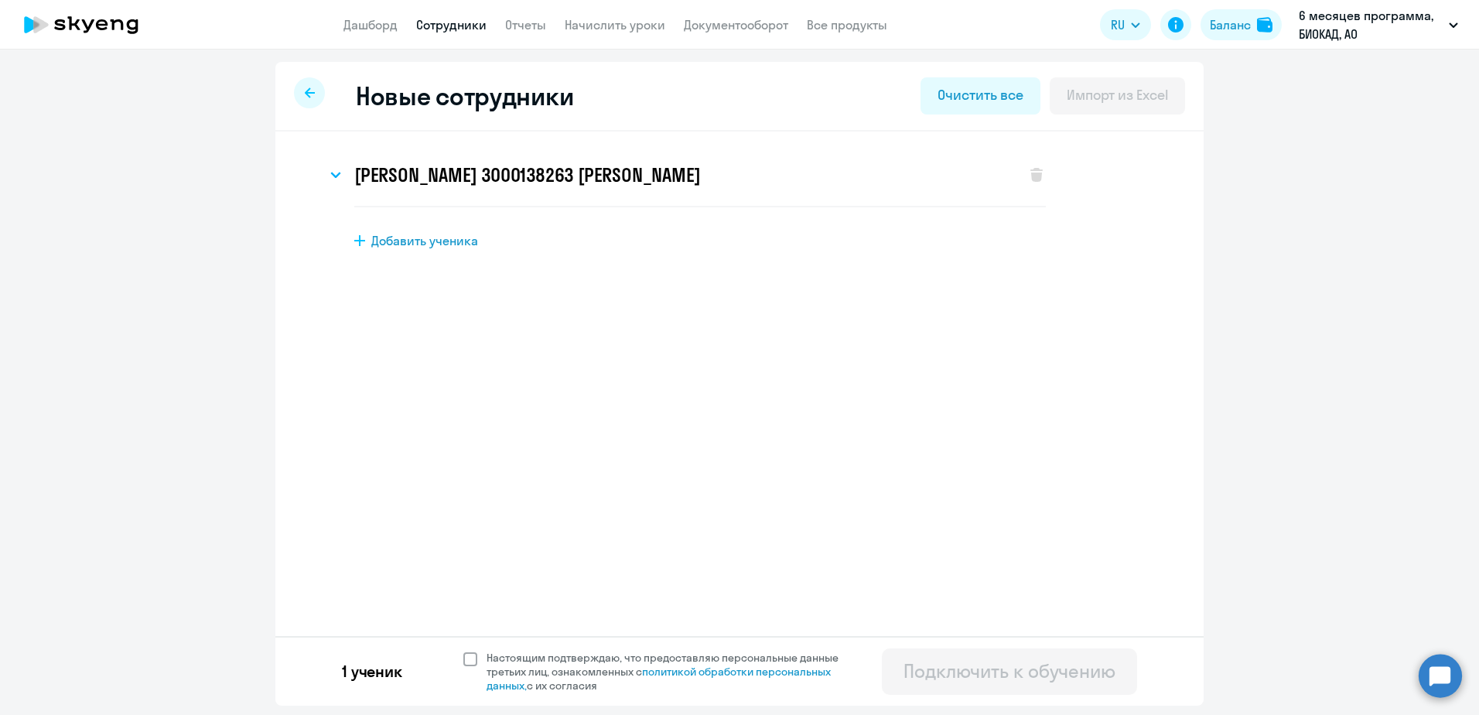
click at [579, 662] on span "Настоящим подтверждаю, что предоставляю персональные данные третьих лиц, ознако…" at bounding box center [672, 672] width 371 height 42
click at [463, 651] on input "Настоящим подтверждаю, что предоставляю персональные данные третьих лиц, ознако…" at bounding box center [463, 650] width 1 height 1
checkbox input "true"
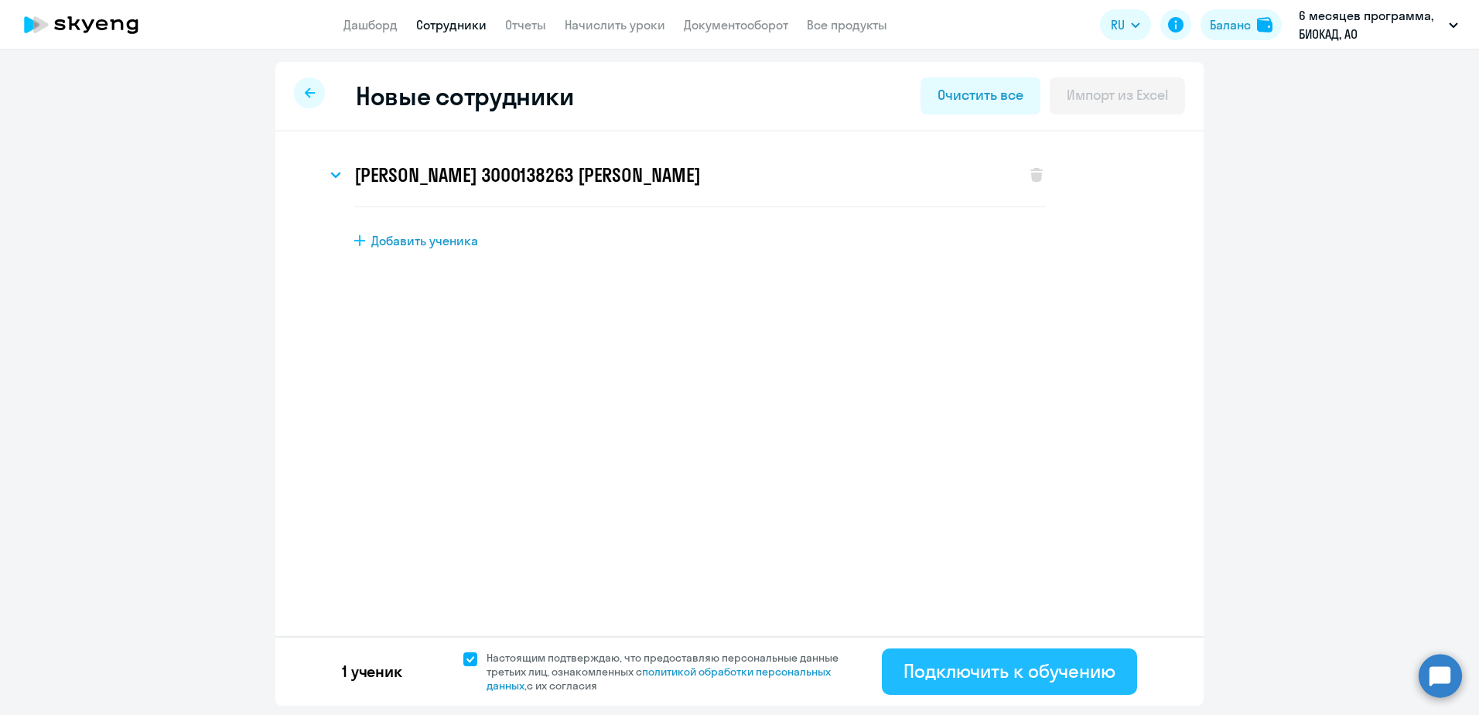
click at [945, 660] on div "Подключить к обучению" at bounding box center [1010, 670] width 212 height 25
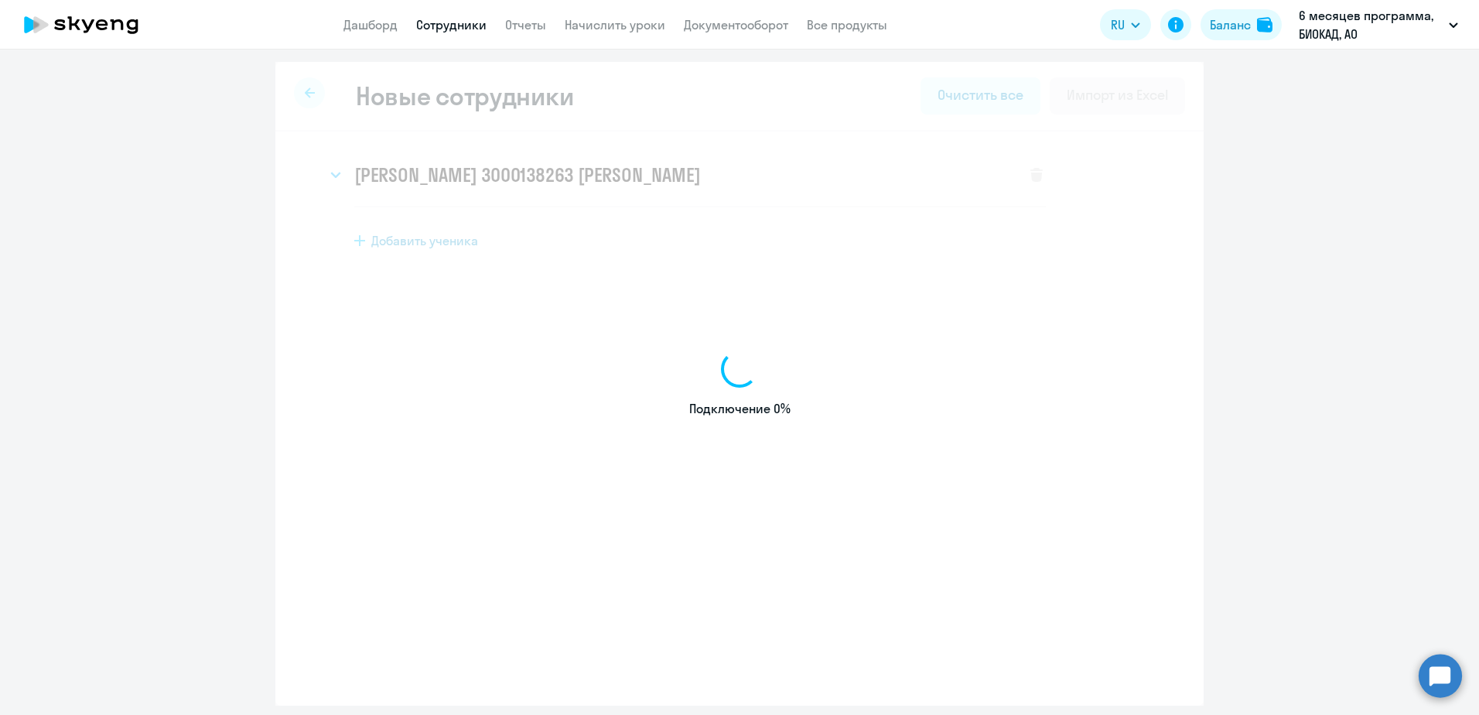
select select "english_adult_not_native_speaker"
select select "3"
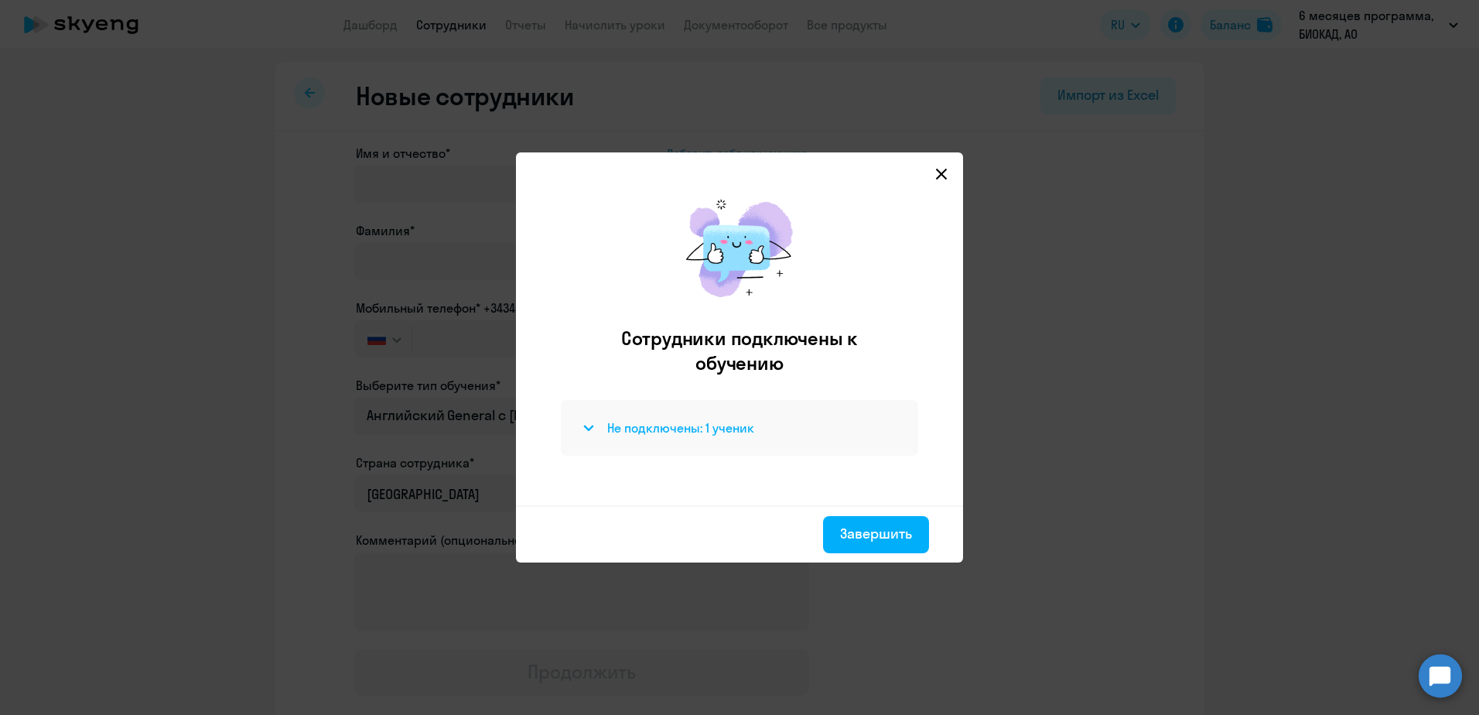
click at [703, 428] on h4 "Не подключены: 1 ученик" at bounding box center [680, 427] width 147 height 17
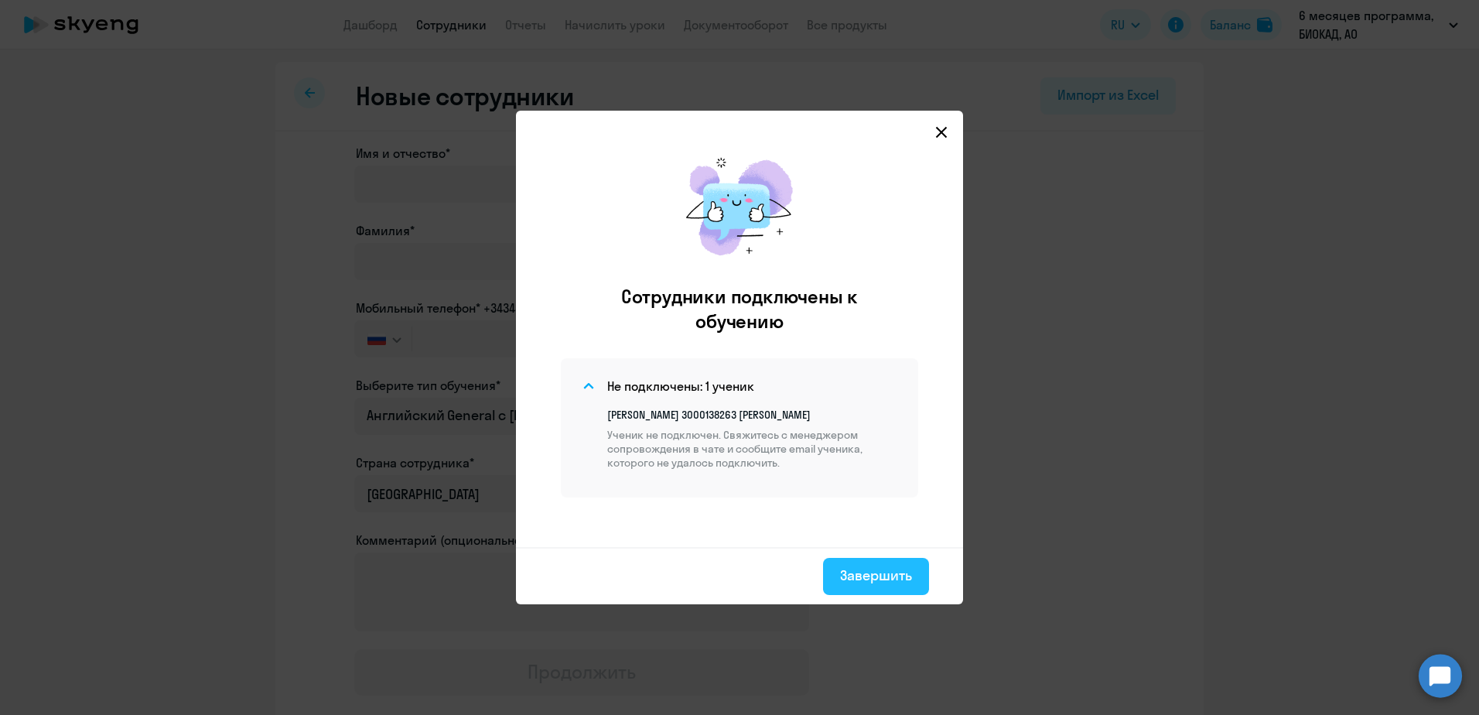
click at [883, 583] on div "Завершить" at bounding box center [876, 576] width 72 height 20
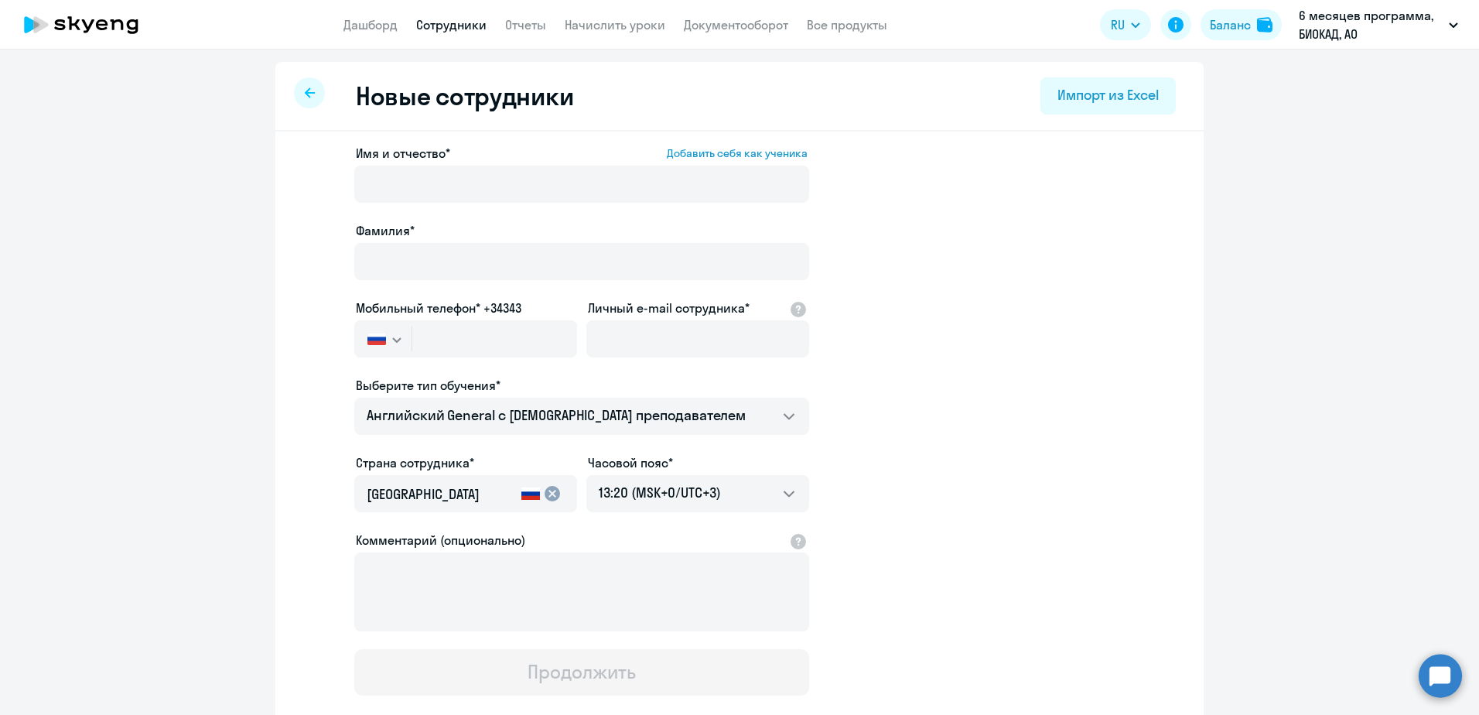
select select "30"
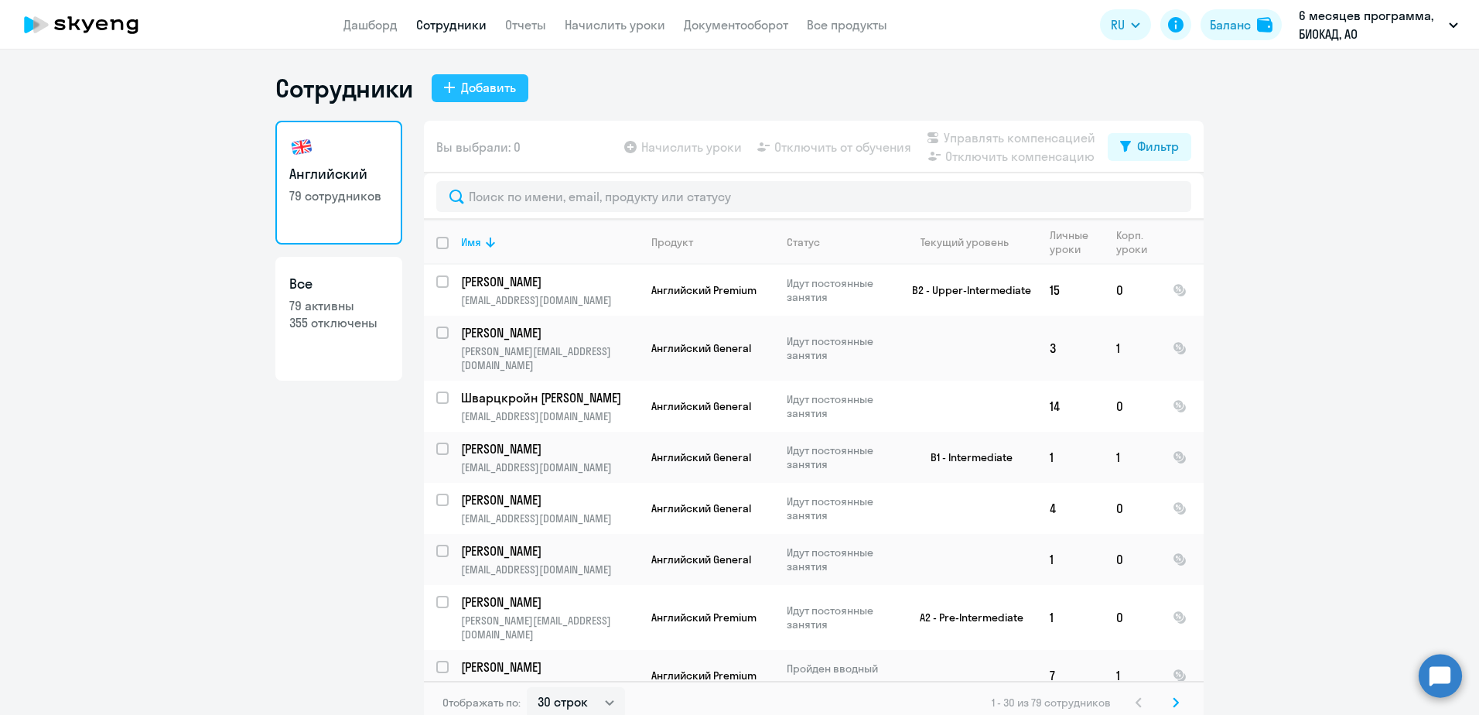
click at [453, 89] on button "Добавить" at bounding box center [480, 88] width 97 height 28
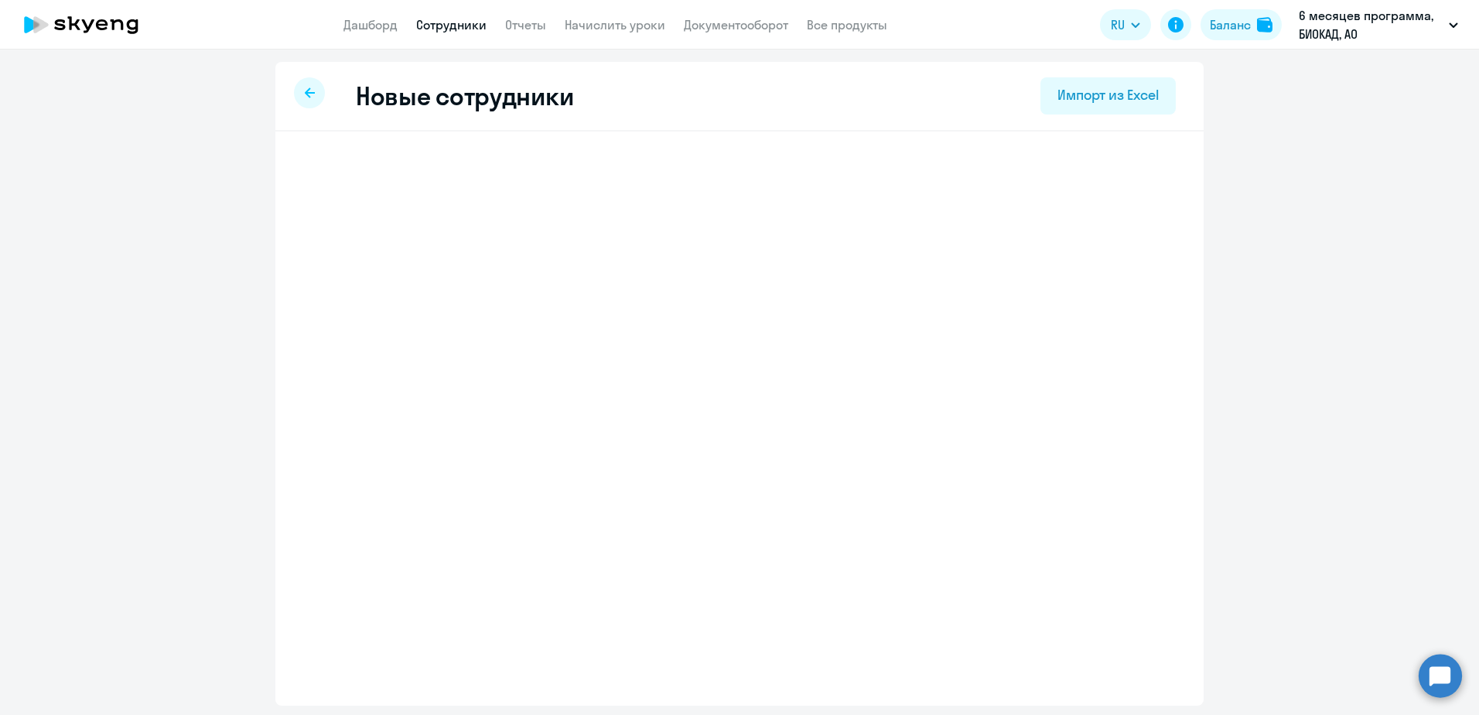
select select "english_adult_not_native_speaker"
select select "3"
